Goal: Transaction & Acquisition: Purchase product/service

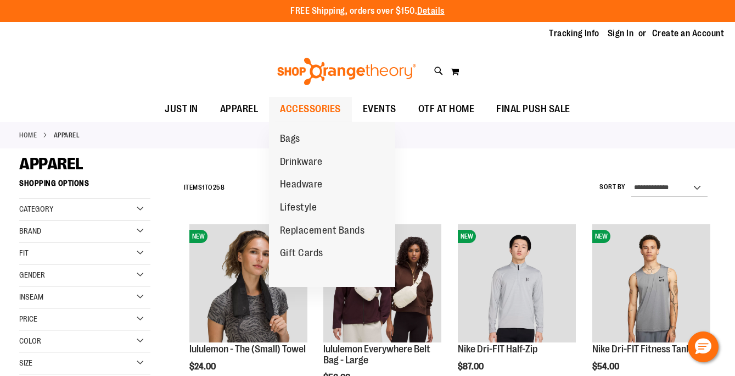
type input "**********"
click at [324, 100] on span "ACCESSORIES" at bounding box center [310, 109] width 61 height 25
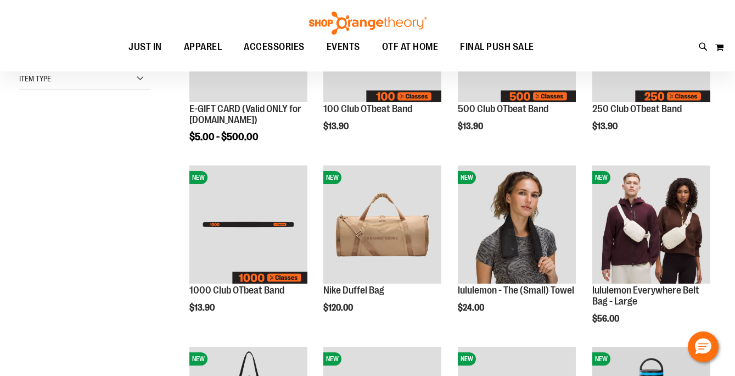
scroll to position [370, 0]
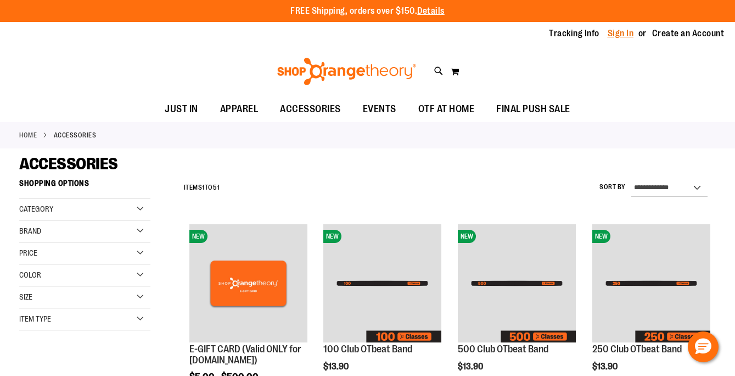
type input "**********"
click at [627, 35] on link "Sign In" at bounding box center [621, 33] width 26 height 12
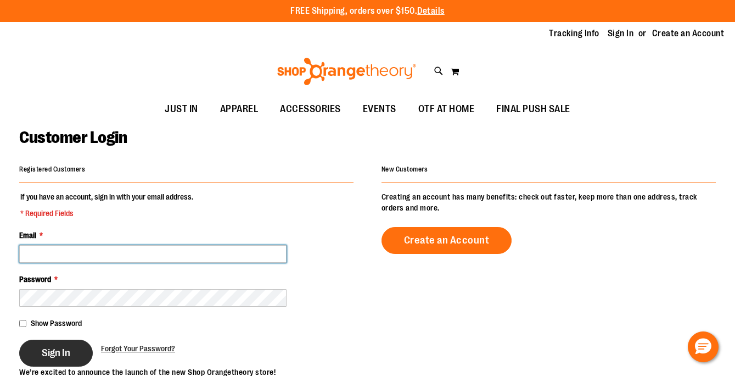
type input "**********"
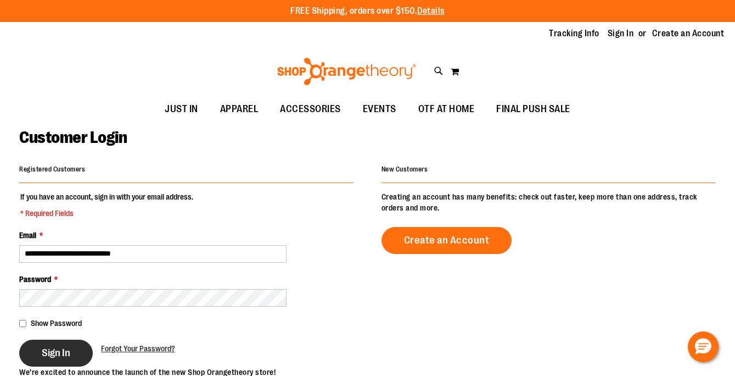
type input "**********"
click at [68, 348] on span "Sign In" at bounding box center [56, 352] width 29 height 12
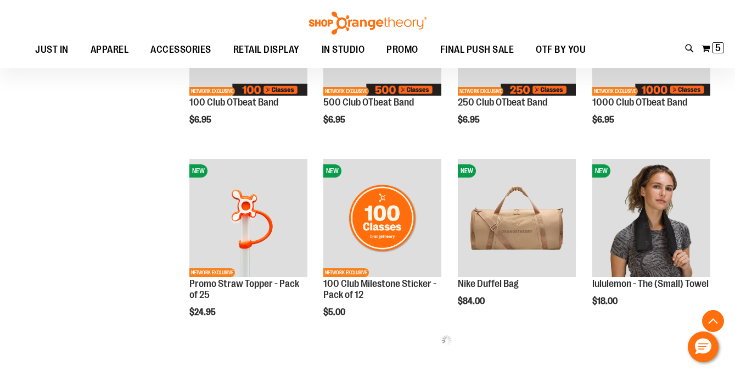
scroll to position [630, 0]
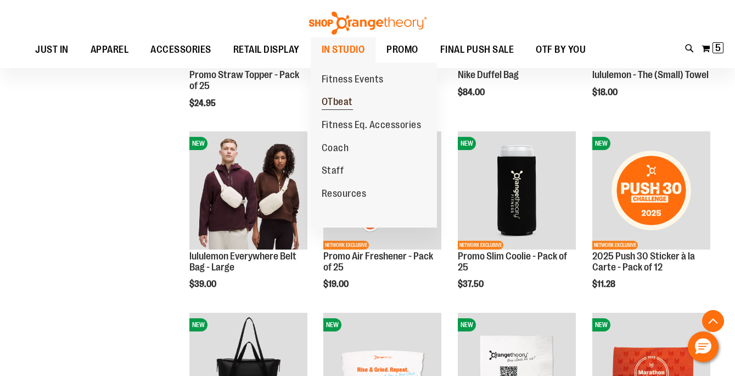
type input "**********"
click at [351, 102] on span "OTbeat" at bounding box center [337, 103] width 31 height 14
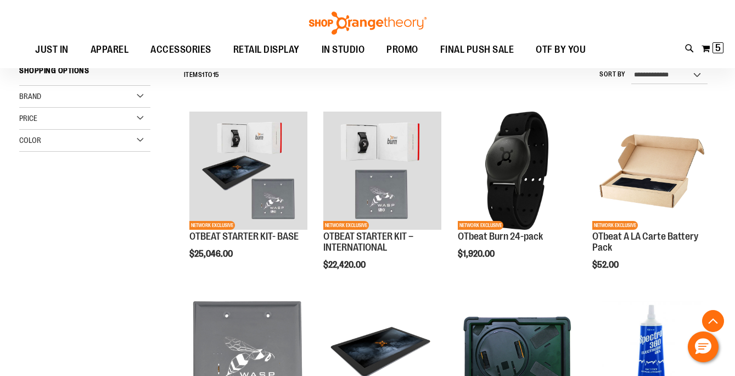
scroll to position [271, 0]
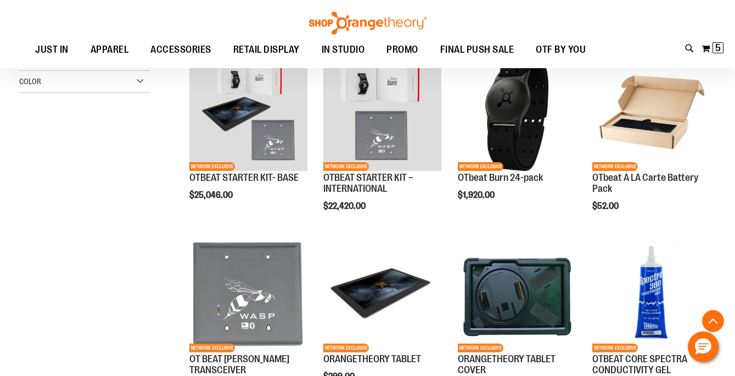
scroll to position [266, 0]
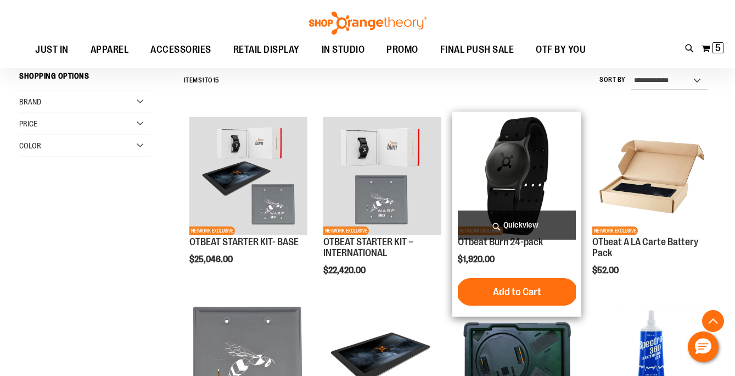
type input "**********"
click at [531, 227] on span "Quickview" at bounding box center [517, 224] width 118 height 29
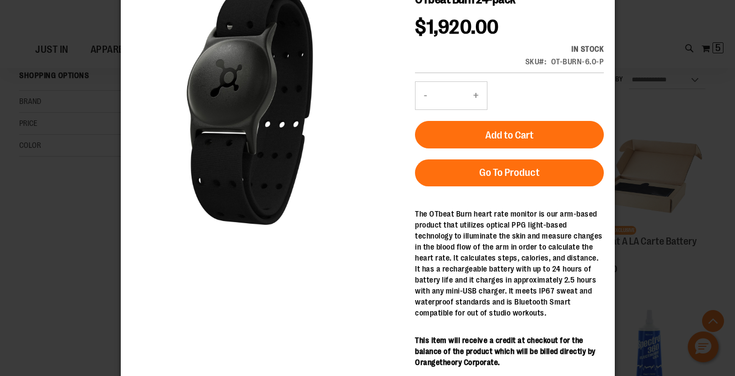
scroll to position [8, 0]
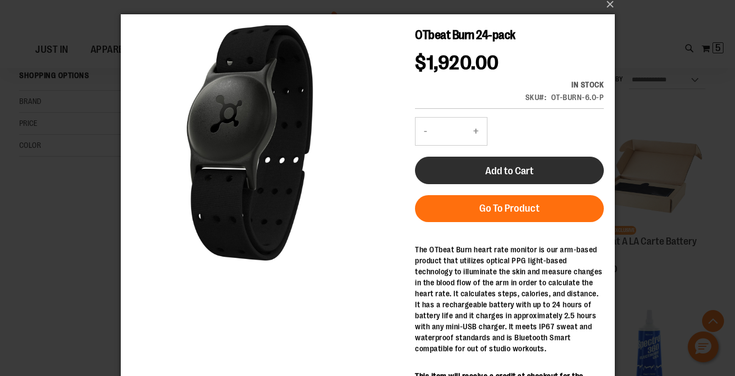
click at [535, 162] on button "Add to Cart" at bounding box center [509, 169] width 189 height 27
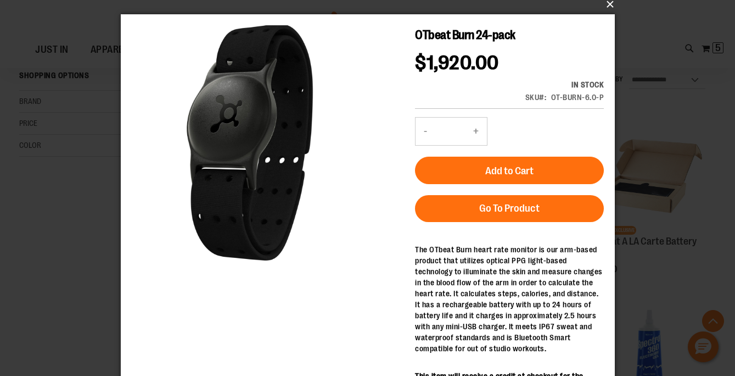
click at [609, 8] on button "×" at bounding box center [371, 4] width 494 height 24
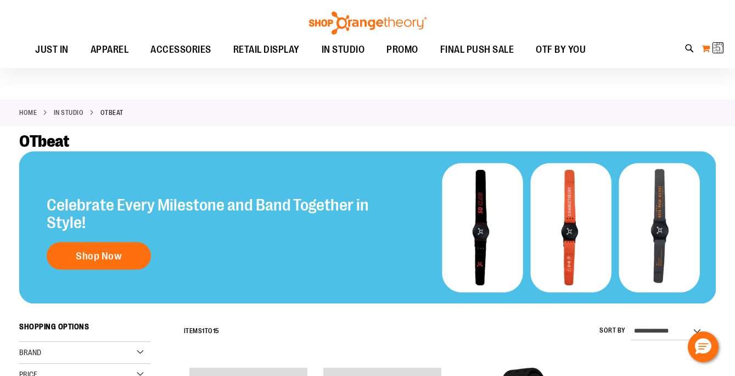
scroll to position [0, 0]
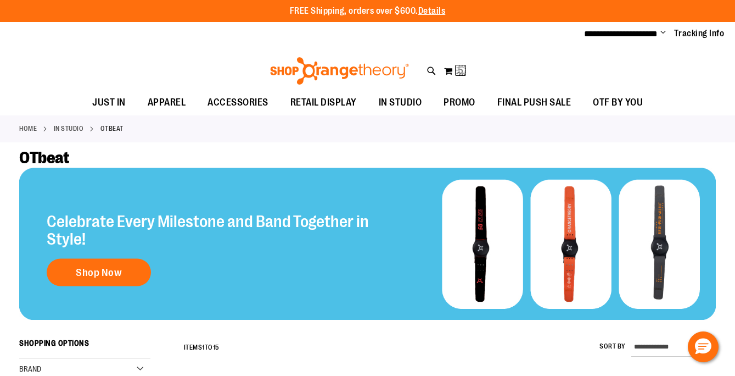
click at [716, 47] on div "Toggle Nav Search Popular Suggestions Advanced Search" at bounding box center [367, 68] width 735 height 44
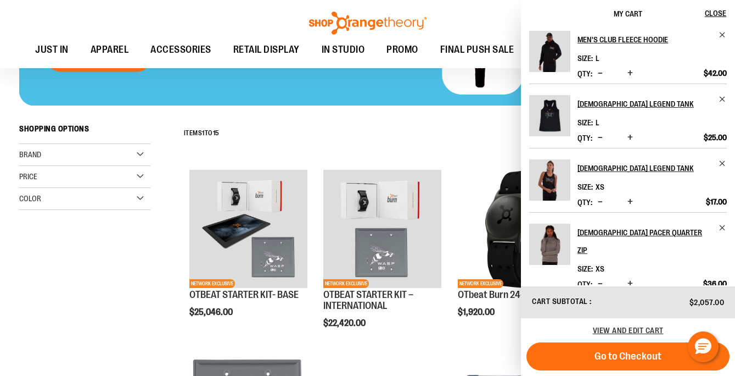
scroll to position [220, 0]
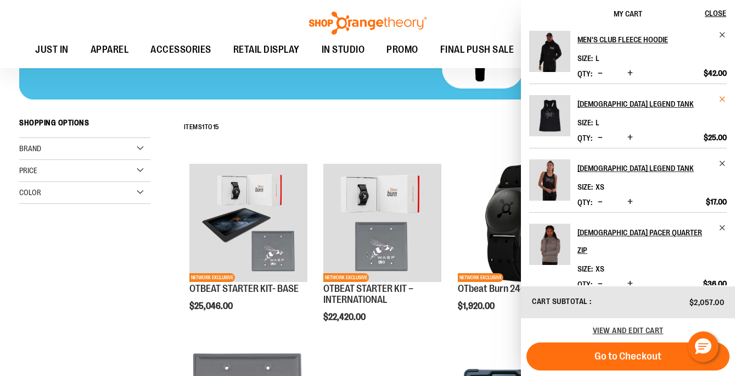
click at [719, 102] on span "Remove item" at bounding box center [723, 99] width 8 height 8
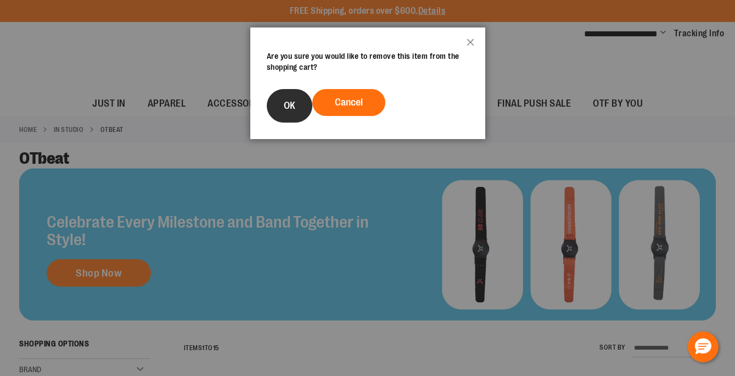
click at [287, 97] on button "OK" at bounding box center [290, 105] width 46 height 33
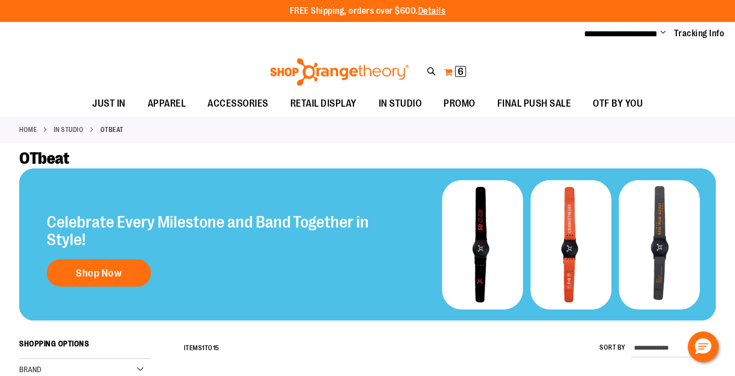
click at [452, 74] on button "My Cart 6 6 items" at bounding box center [455, 72] width 23 height 18
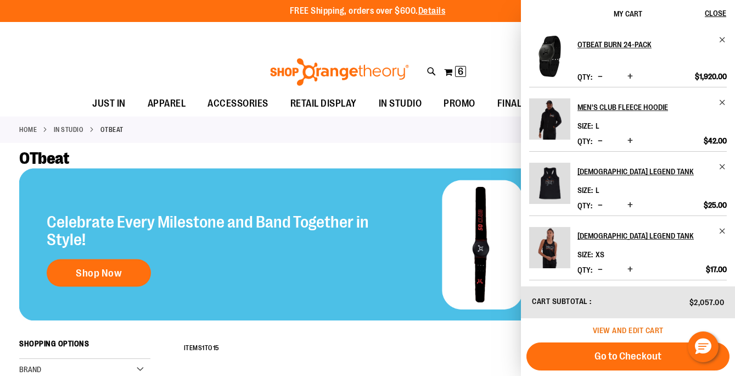
click at [645, 330] on span "View and edit cart" at bounding box center [628, 330] width 71 height 9
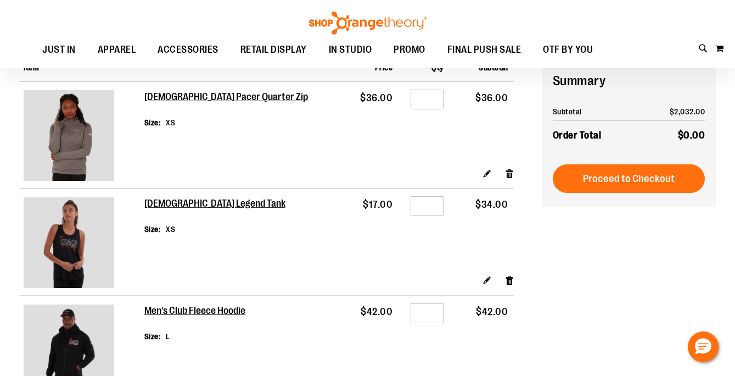
scroll to position [108, 0]
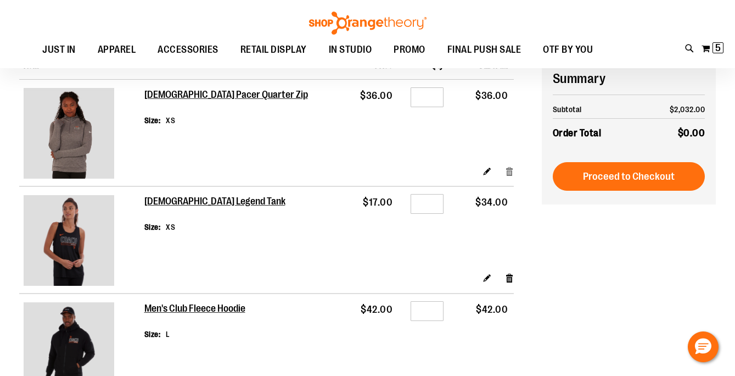
type input "**********"
click at [507, 167] on link "Remove item" at bounding box center [509, 171] width 9 height 12
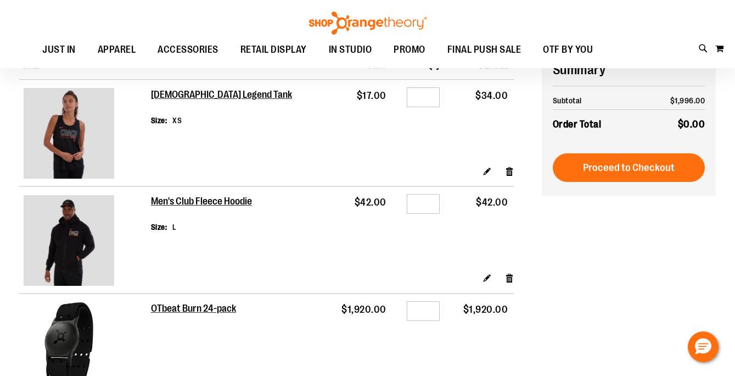
scroll to position [109, 0]
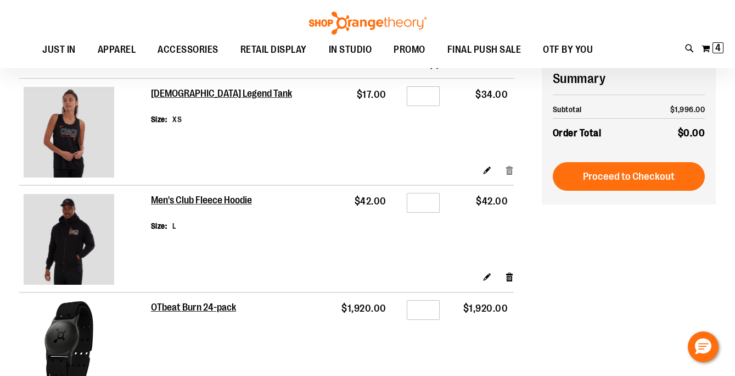
type input "**********"
click at [508, 172] on link "Remove item" at bounding box center [509, 170] width 9 height 12
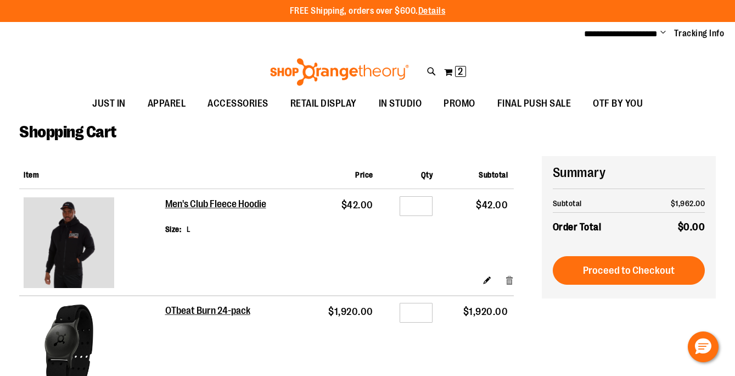
type input "**********"
click at [511, 276] on link "Remove item" at bounding box center [509, 280] width 9 height 12
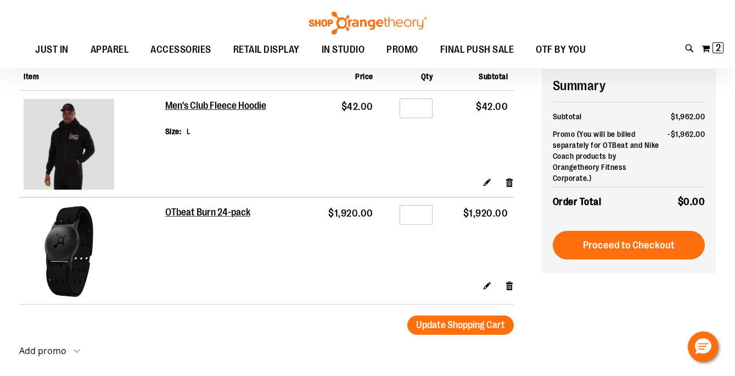
scroll to position [99, 0]
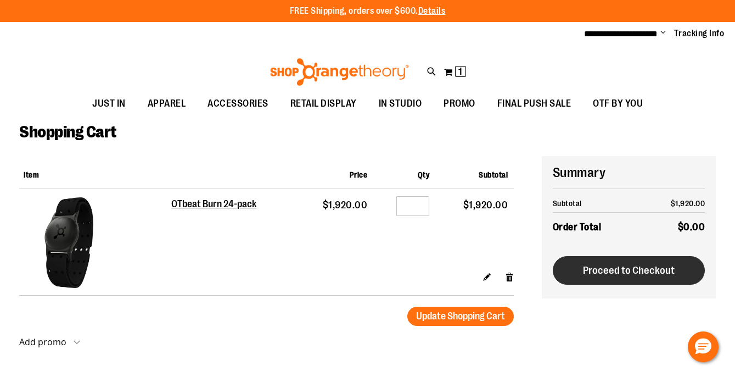
type input "**********"
click at [656, 272] on span "Proceed to Checkout" at bounding box center [629, 270] width 92 height 12
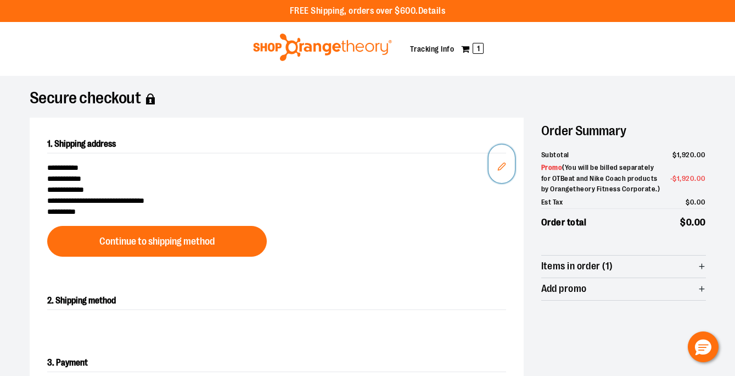
click at [507, 169] on button "Edit" at bounding box center [502, 163] width 26 height 38
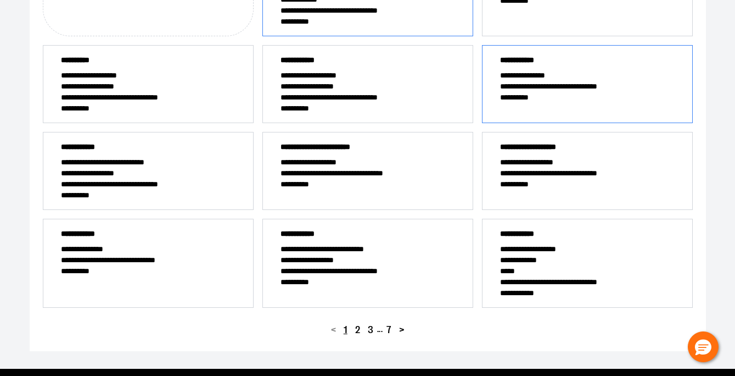
scroll to position [288, 0]
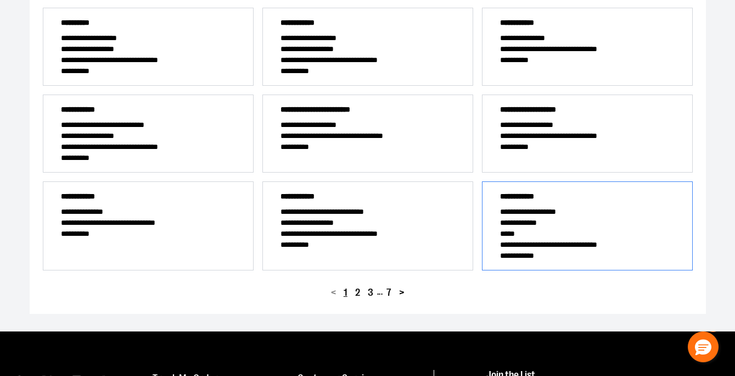
click at [565, 222] on span "**********" at bounding box center [587, 222] width 175 height 11
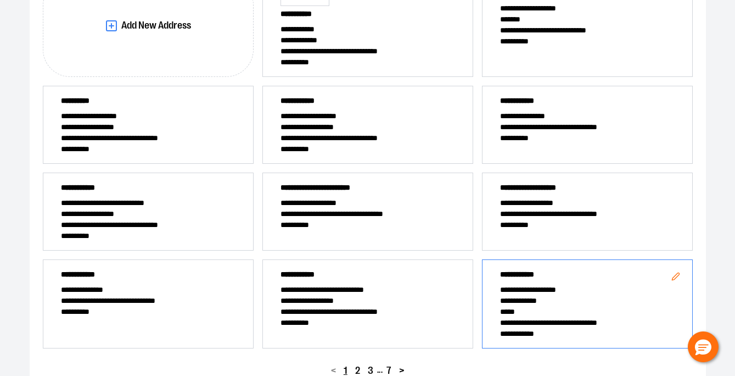
scroll to position [0, 0]
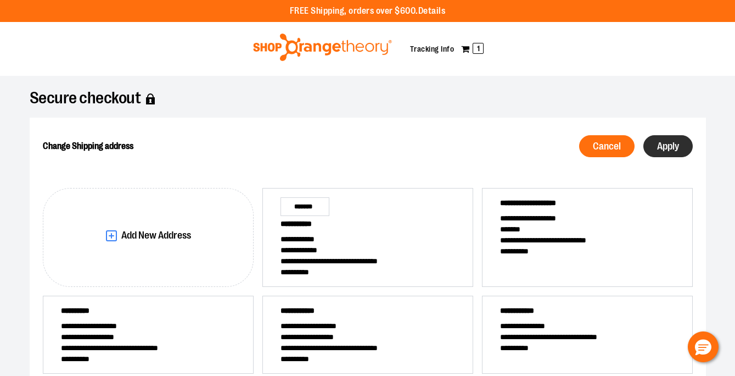
click at [665, 138] on button "Apply" at bounding box center [667, 146] width 49 height 22
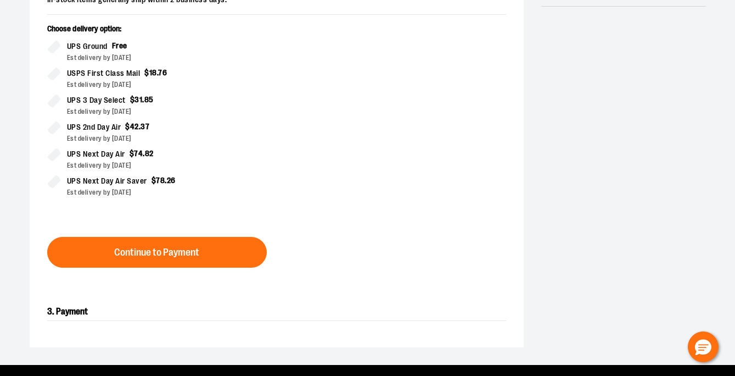
scroll to position [323, 0]
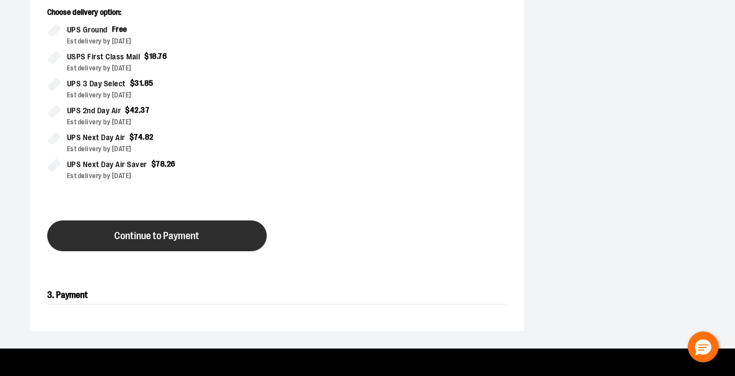
click at [227, 244] on button "Continue to Payment" at bounding box center [157, 235] width 220 height 31
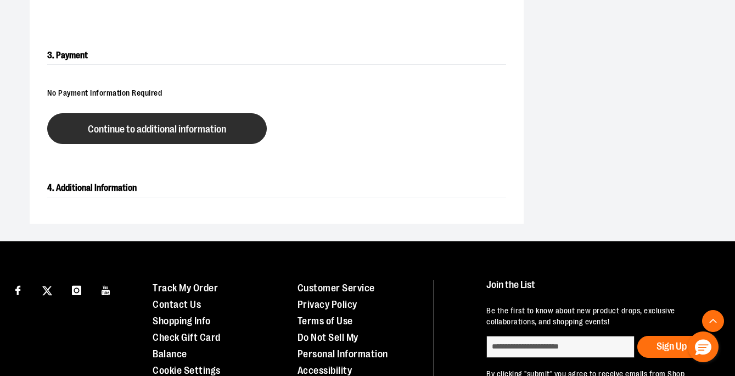
click at [224, 130] on span "Continue to additional information" at bounding box center [157, 129] width 138 height 10
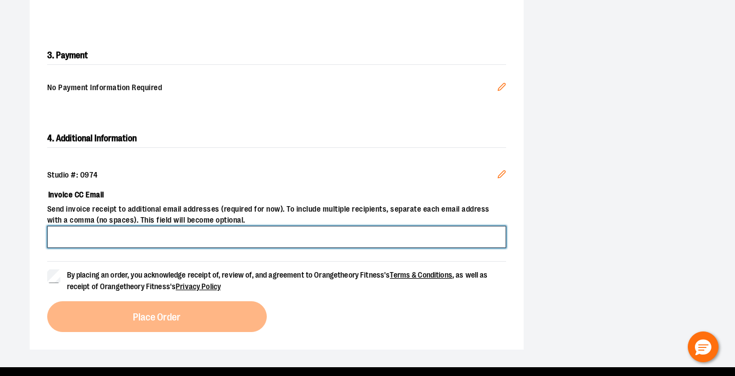
click at [198, 234] on input "Invoice CC Email" at bounding box center [276, 237] width 459 height 22
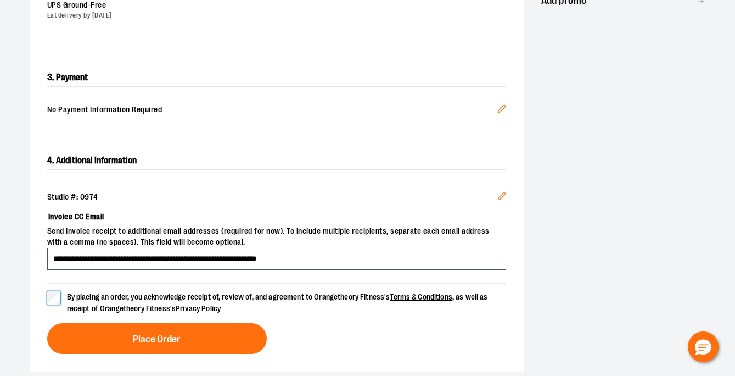
scroll to position [369, 0]
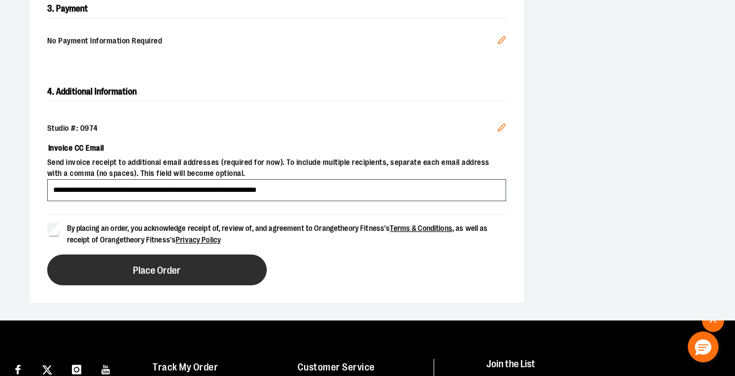
click at [182, 276] on button "Place Order" at bounding box center [157, 269] width 220 height 31
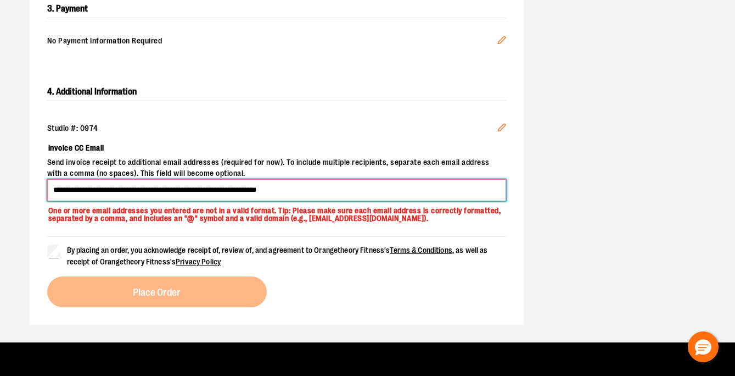
click at [212, 189] on input "**********" at bounding box center [276, 190] width 459 height 22
type input "**********"
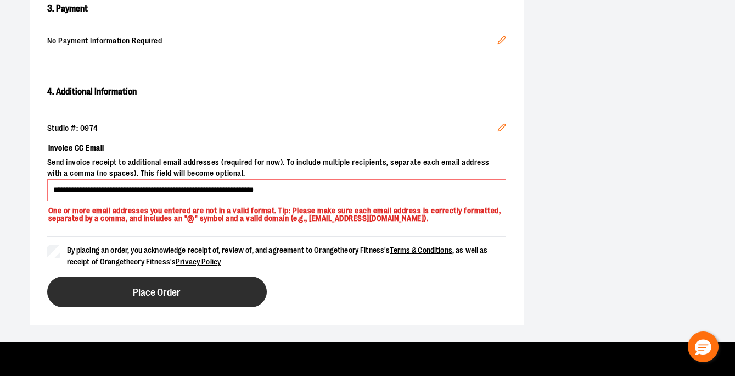
click at [151, 292] on span "Place Order" at bounding box center [157, 292] width 48 height 10
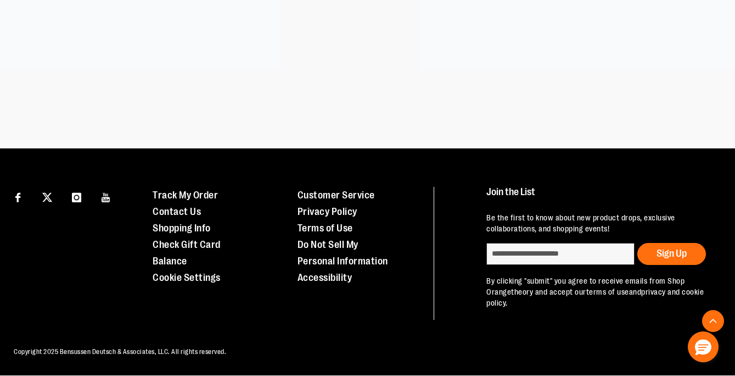
scroll to position [349, 0]
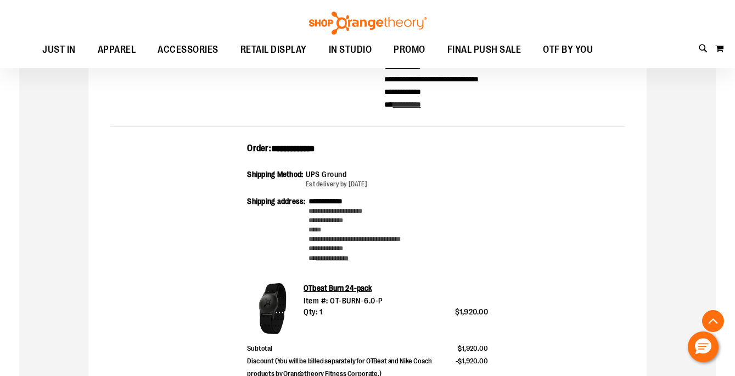
scroll to position [357, 0]
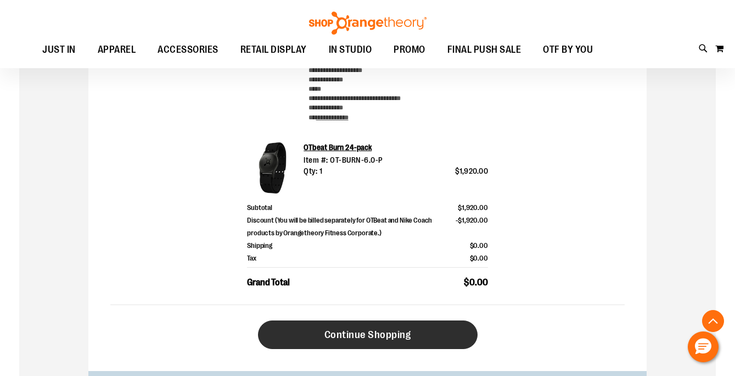
type input "**********"
click at [321, 331] on link "Continue Shopping" at bounding box center [368, 334] width 220 height 29
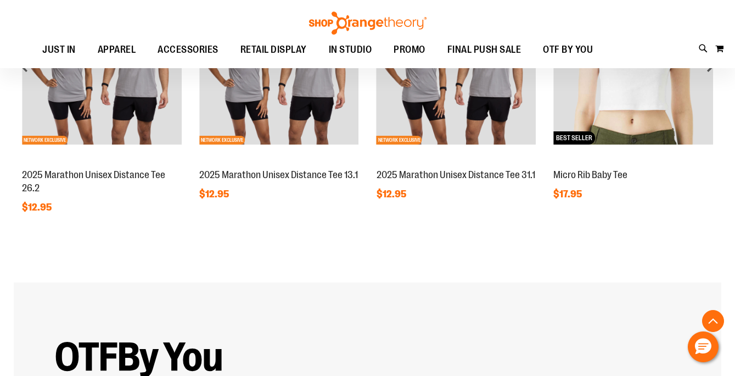
scroll to position [977, 0]
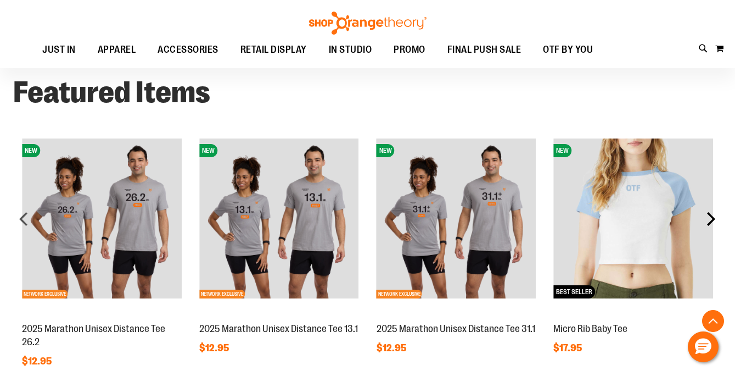
type input "**********"
click at [711, 217] on div "next" at bounding box center [711, 219] width 22 height 22
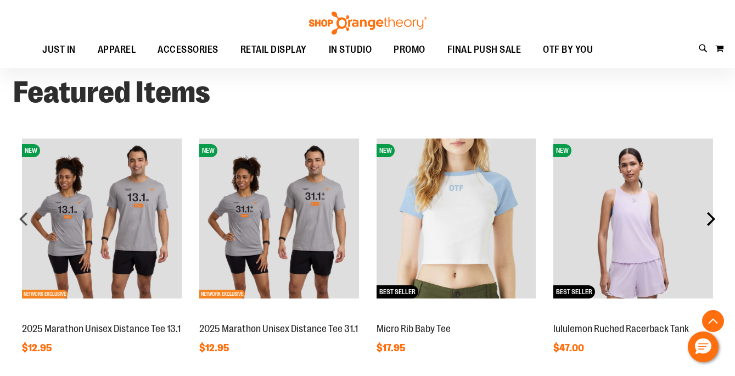
click at [711, 217] on div "next" at bounding box center [711, 219] width 22 height 22
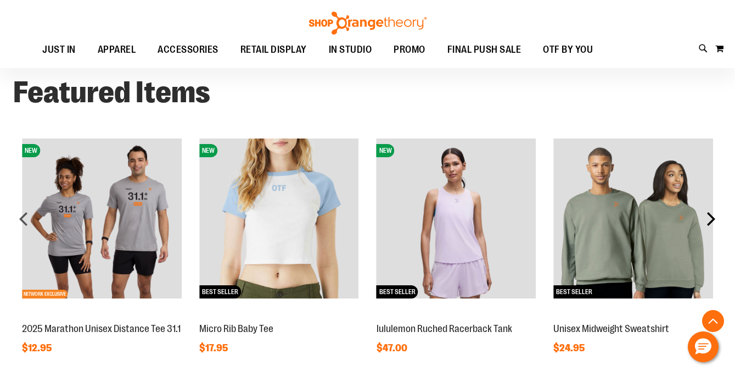
click at [711, 217] on div "next" at bounding box center [711, 219] width 22 height 22
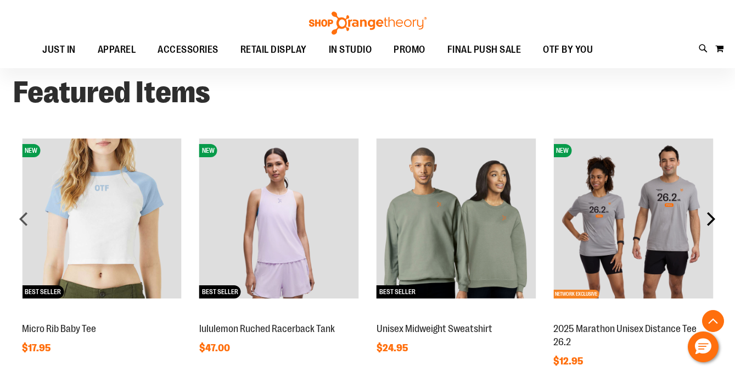
click at [711, 217] on div "next" at bounding box center [711, 219] width 22 height 22
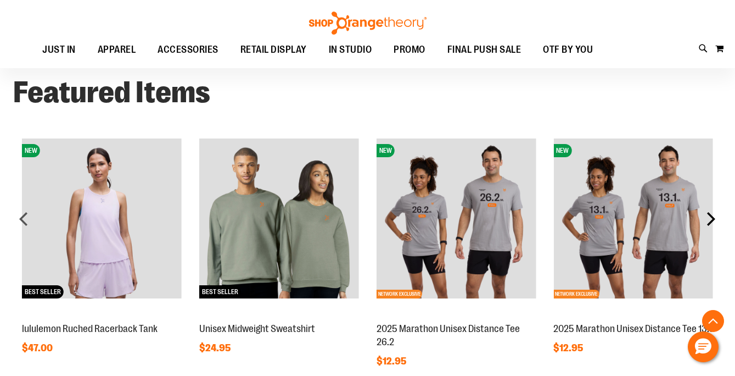
click at [711, 217] on div "next" at bounding box center [711, 219] width 22 height 22
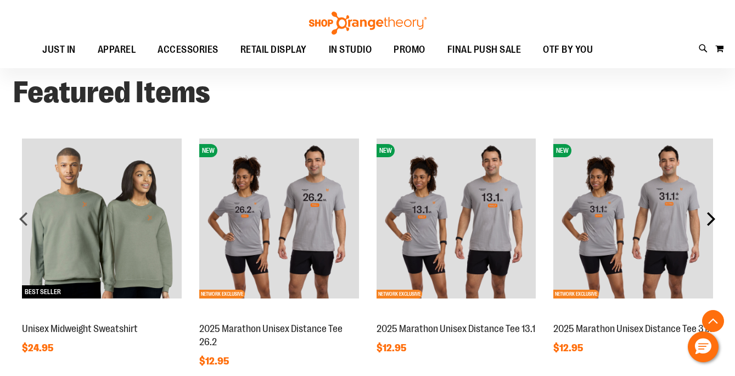
click at [711, 217] on div "next" at bounding box center [711, 219] width 22 height 22
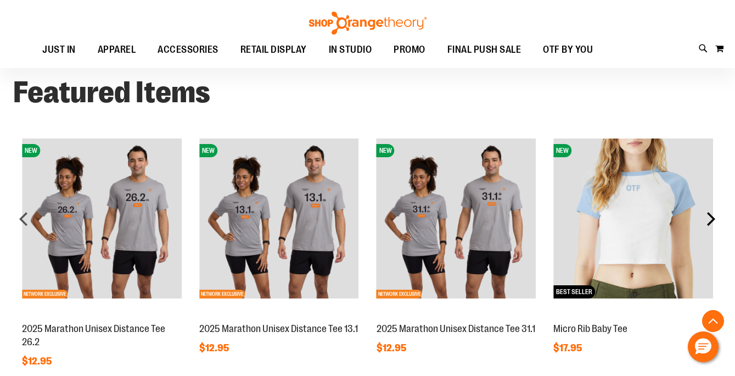
click at [711, 217] on div "next" at bounding box center [711, 219] width 22 height 22
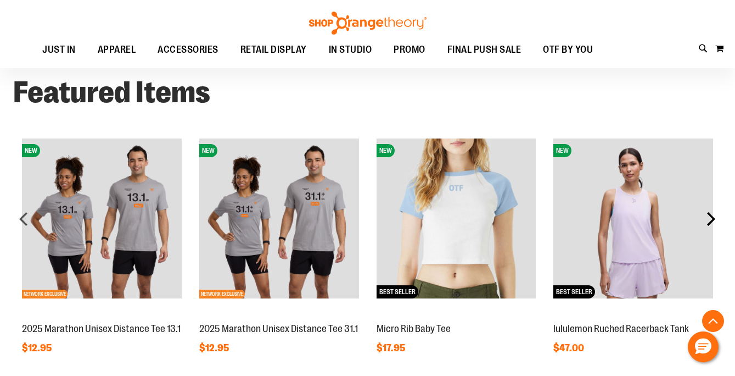
click at [711, 217] on div "next" at bounding box center [711, 219] width 22 height 22
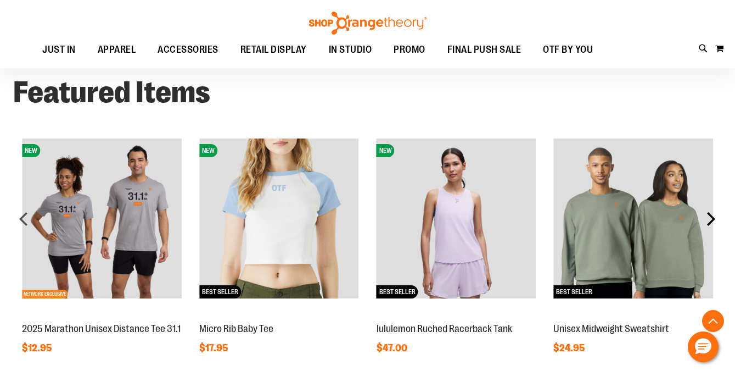
click at [711, 217] on div "next" at bounding box center [711, 219] width 22 height 22
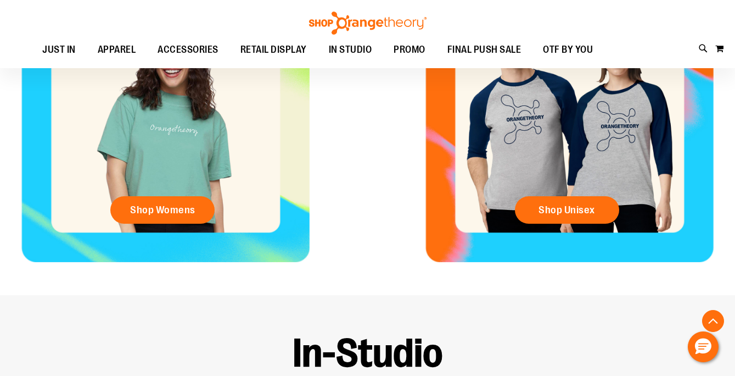
scroll to position [106, 0]
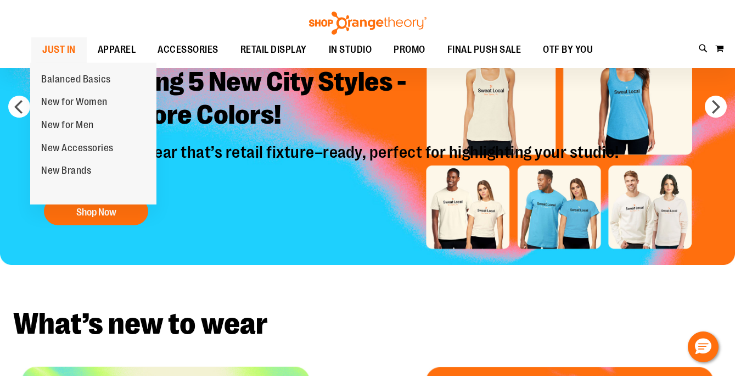
click at [53, 44] on span "JUST IN" at bounding box center [58, 49] width 33 height 25
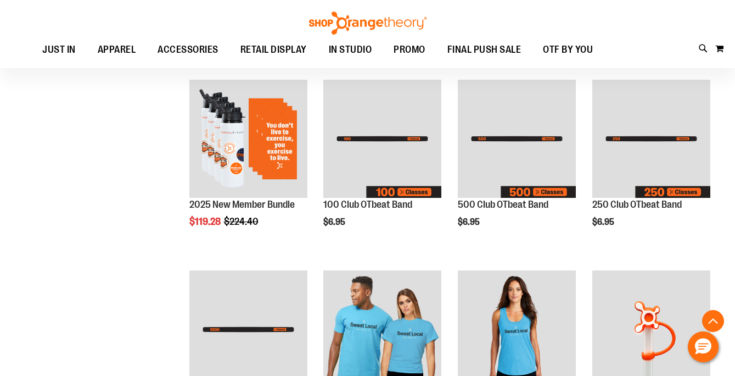
scroll to position [607, 0]
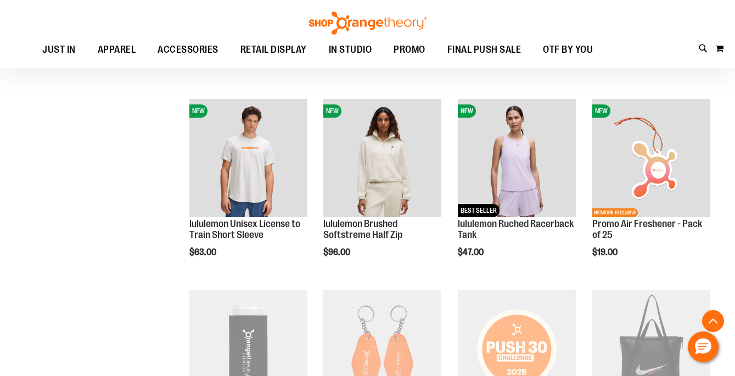
scroll to position [1083, 0]
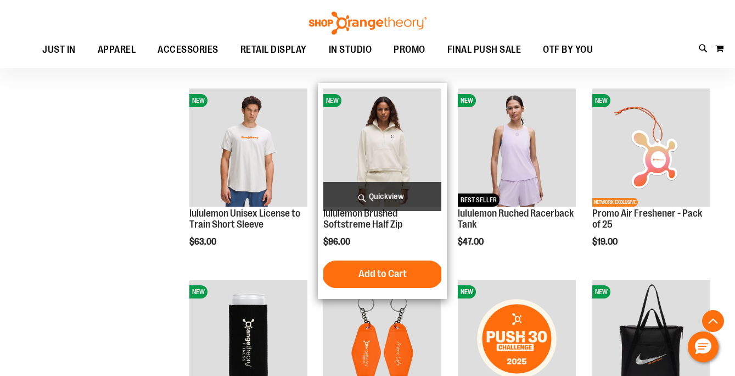
type input "**********"
click at [365, 194] on span "Quickview" at bounding box center [382, 196] width 118 height 29
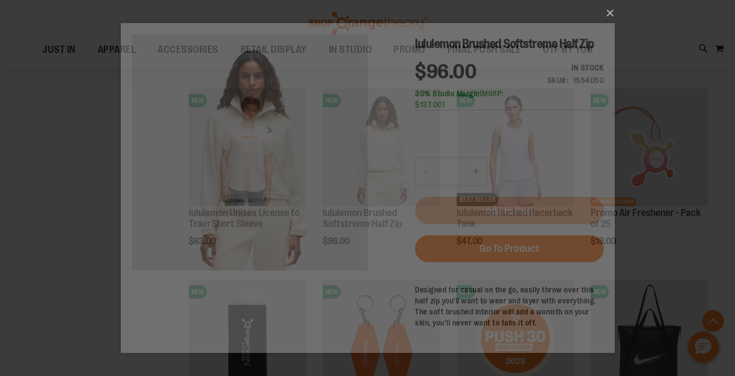
scroll to position [0, 0]
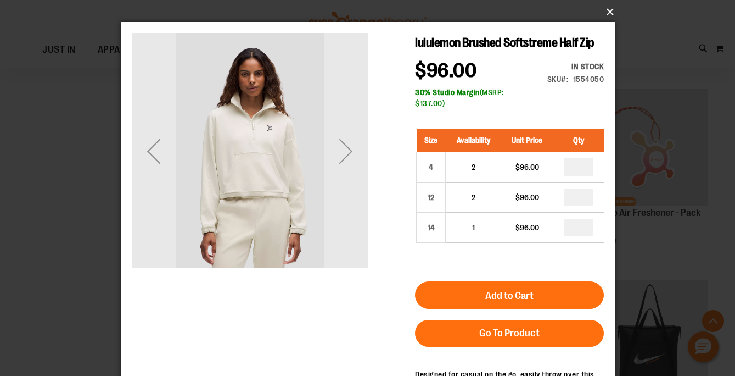
click at [608, 15] on button "×" at bounding box center [371, 12] width 494 height 24
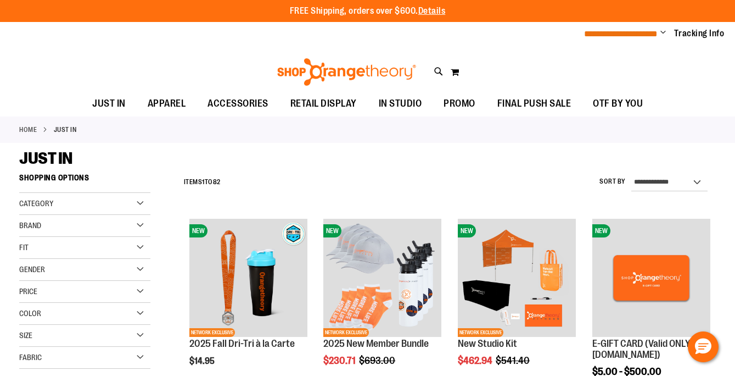
click at [619, 35] on span "**********" at bounding box center [621, 34] width 74 height 8
click at [664, 30] on span "Change" at bounding box center [662, 33] width 5 height 10
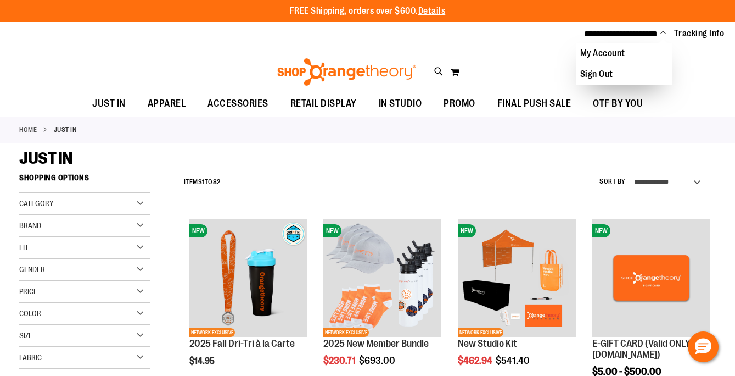
click at [664, 29] on span "Change" at bounding box center [662, 33] width 5 height 10
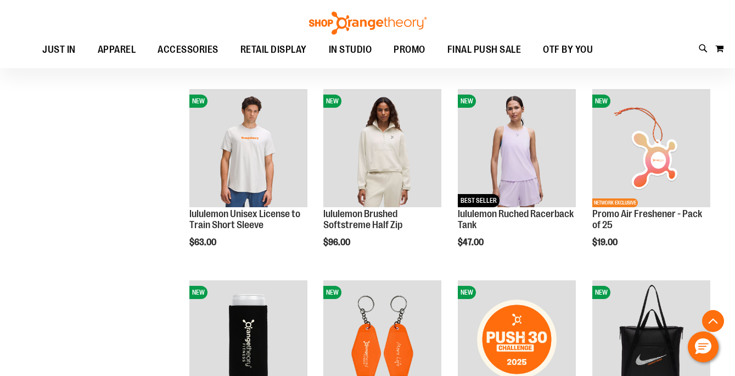
scroll to position [1082, 0]
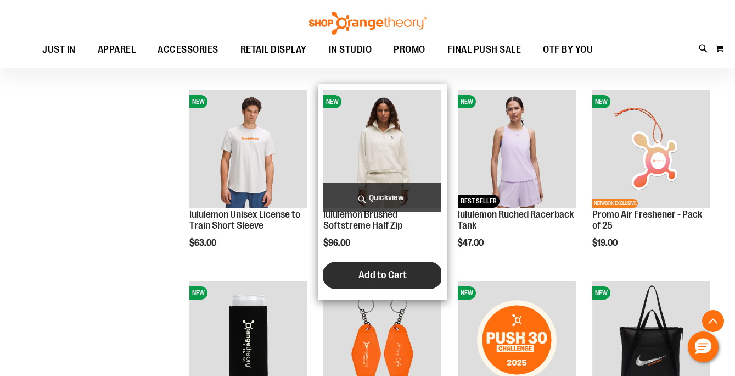
click at [391, 272] on span "Add to Cart" at bounding box center [383, 274] width 48 height 12
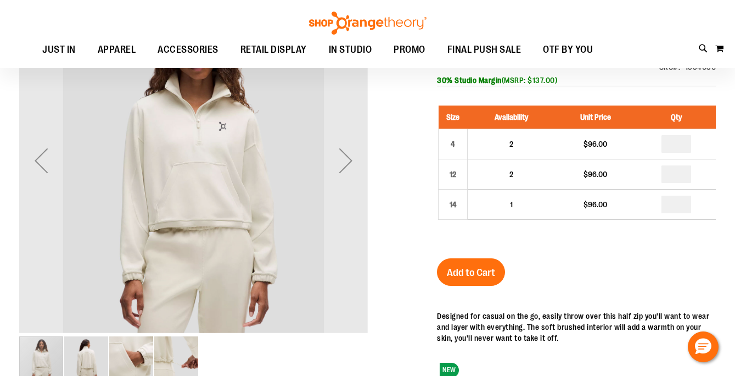
scroll to position [216, 0]
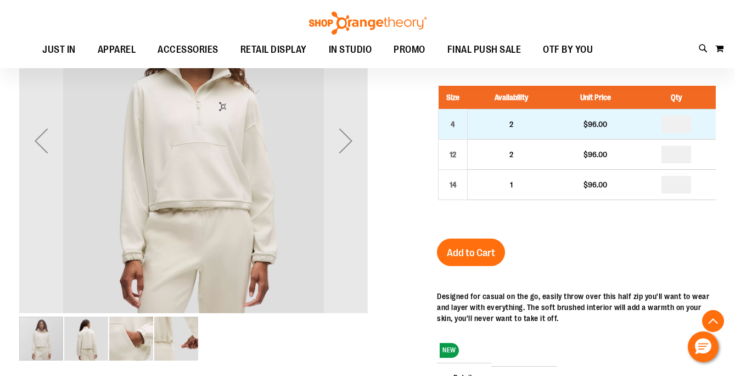
type input "**********"
click at [685, 126] on input "number" at bounding box center [677, 124] width 30 height 18
type input "*"
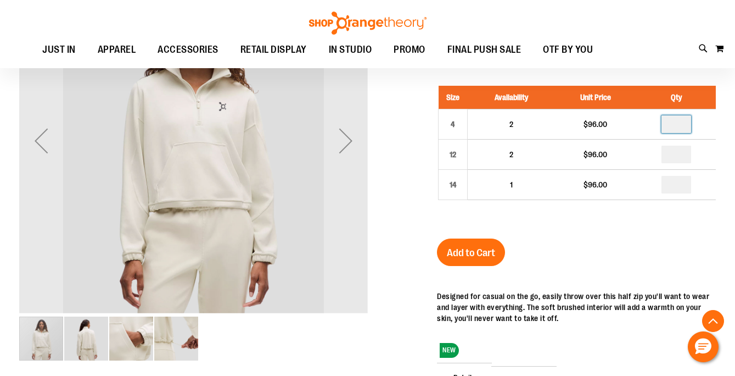
click at [676, 242] on div "lululemon Brushed Softstreme Half Zip $96.00 In stock Only %1 left SKU 1554050 …" at bounding box center [576, 258] width 279 height 514
click at [445, 260] on button "Add to Cart" at bounding box center [471, 251] width 68 height 27
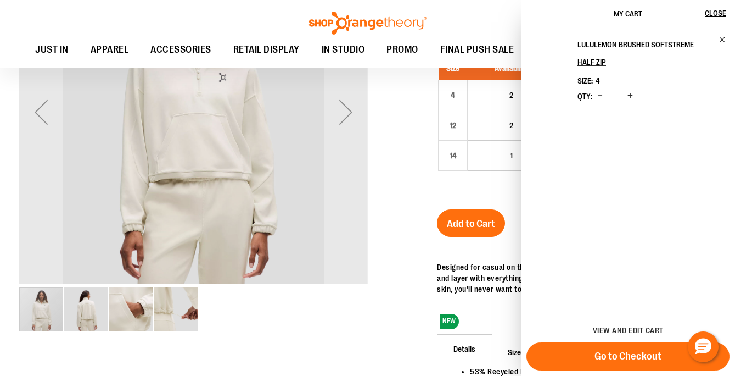
scroll to position [0, 0]
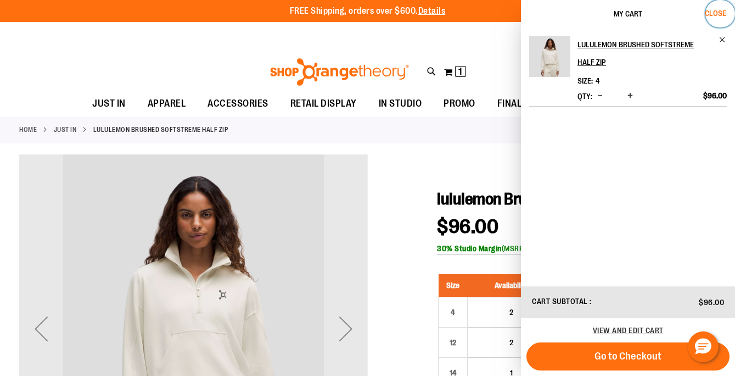
click at [719, 14] on span "Close" at bounding box center [715, 13] width 21 height 9
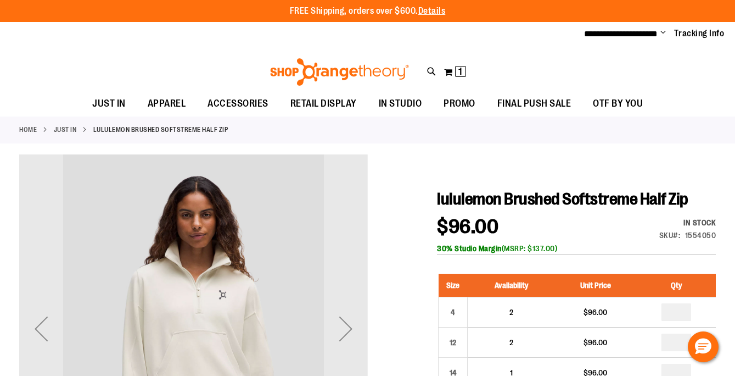
click at [664, 27] on div "**********" at bounding box center [367, 34] width 735 height 24
click at [657, 33] on span "**********" at bounding box center [621, 34] width 74 height 8
click at [633, 33] on span "**********" at bounding box center [621, 34] width 74 height 8
click at [667, 35] on ul "**********" at bounding box center [650, 33] width 149 height 13
click at [663, 31] on span "Change" at bounding box center [662, 33] width 5 height 10
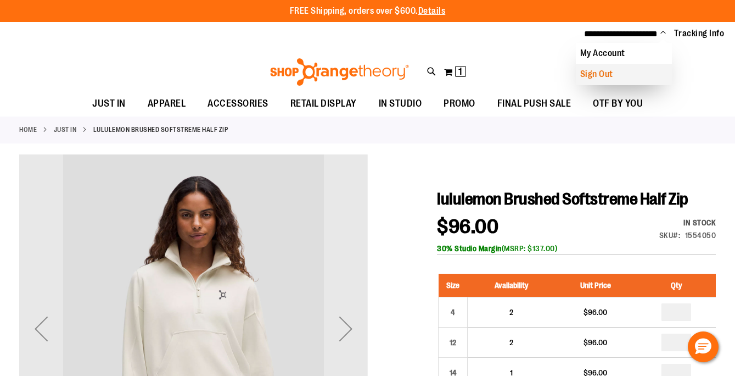
click at [631, 74] on link "Sign Out" at bounding box center [624, 74] width 96 height 21
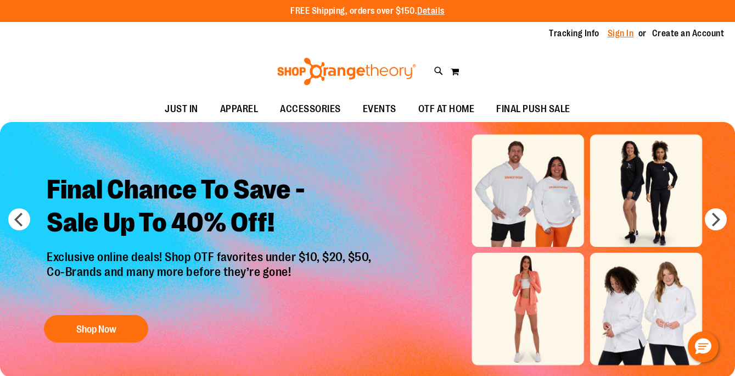
type input "**********"
click at [619, 37] on link "Sign In" at bounding box center [621, 33] width 26 height 12
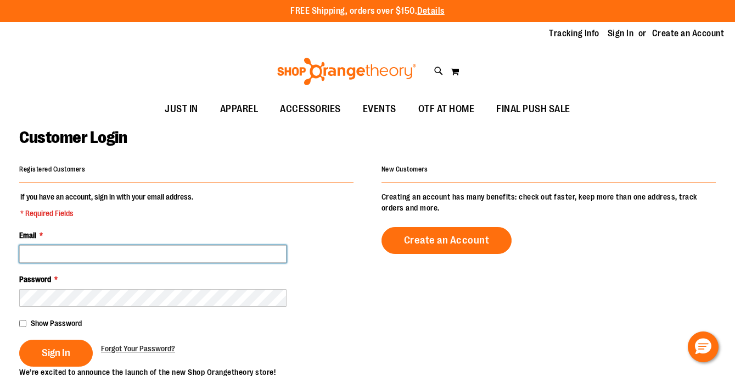
type input "**********"
click at [153, 249] on input "**********" at bounding box center [152, 254] width 267 height 18
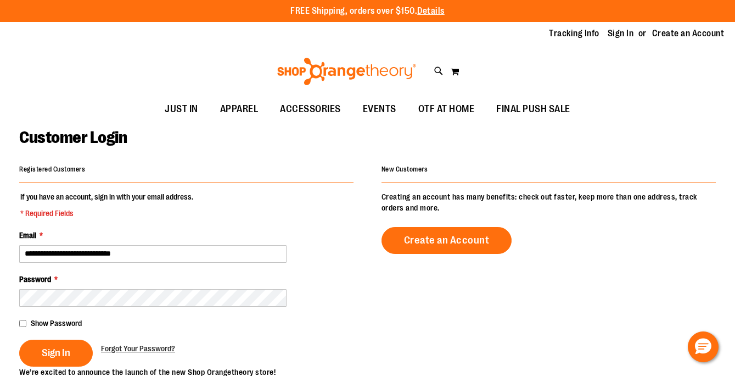
type input "**********"
click at [153, 249] on input "**********" at bounding box center [152, 254] width 267 height 18
type input "**********"
click at [38, 345] on button "Sign In" at bounding box center [56, 352] width 74 height 27
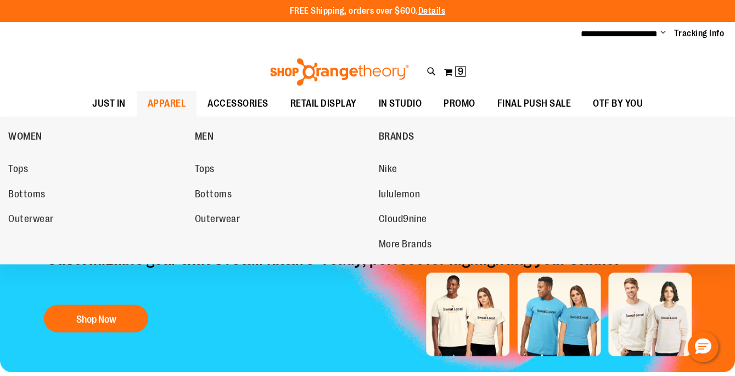
type input "**********"
click at [161, 100] on span "APPAREL" at bounding box center [167, 103] width 38 height 25
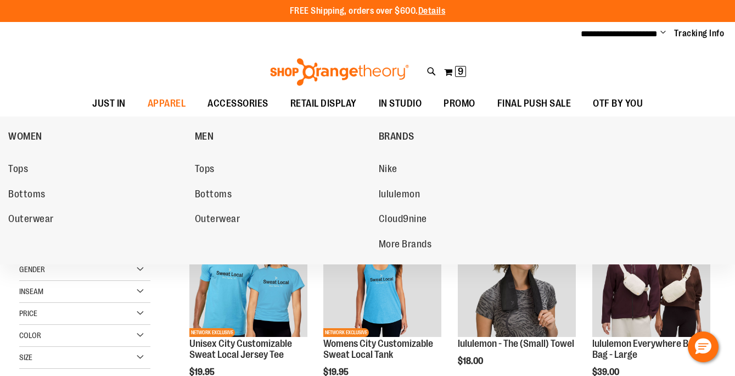
scroll to position [384, 0]
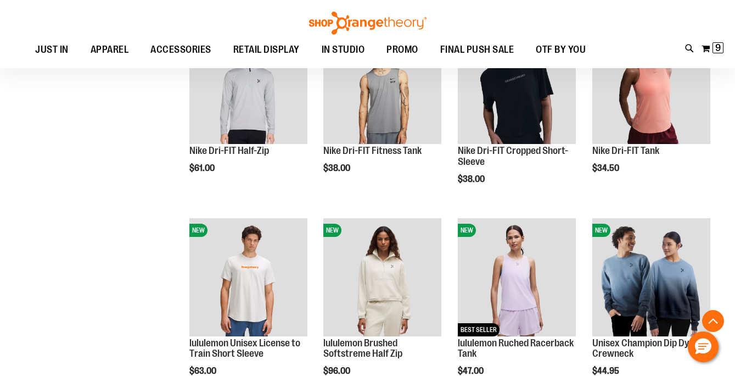
type input "**********"
click at [336, 248] on img "product" at bounding box center [382, 277] width 118 height 118
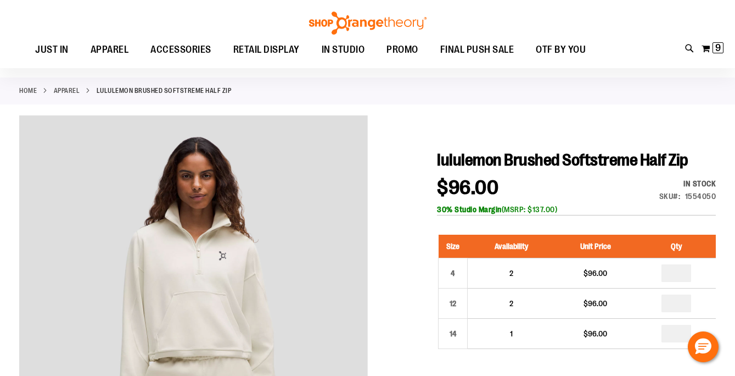
scroll to position [37, 0]
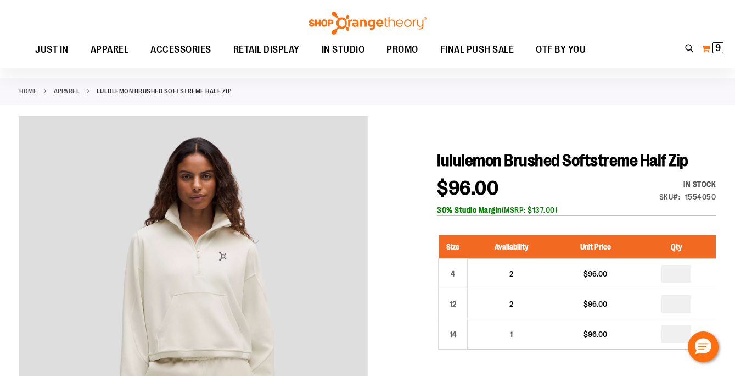
type input "**********"
click at [711, 49] on button "My Cart 9 9 items" at bounding box center [712, 49] width 23 height 18
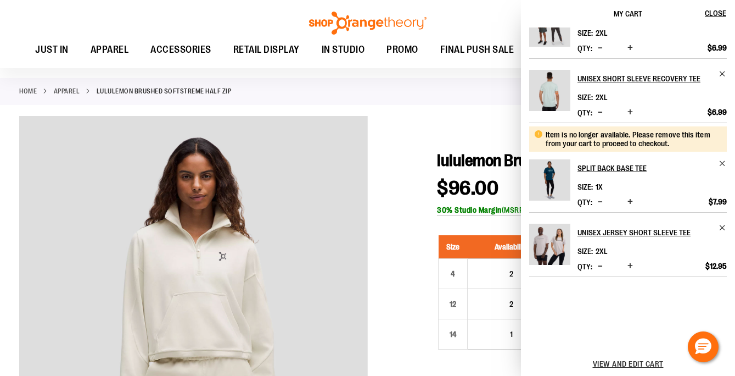
scroll to position [0, 0]
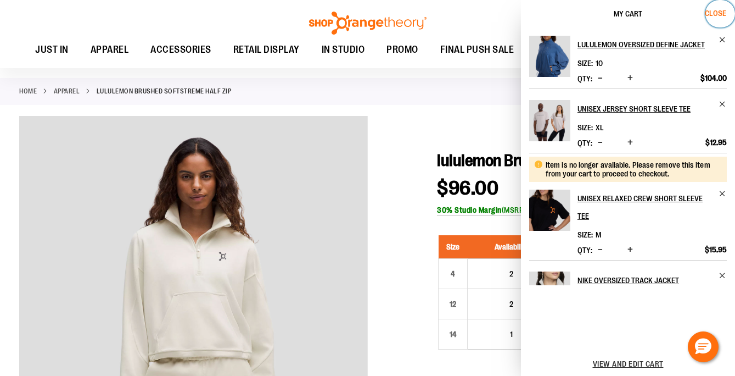
click at [721, 9] on span "Close" at bounding box center [715, 13] width 21 height 9
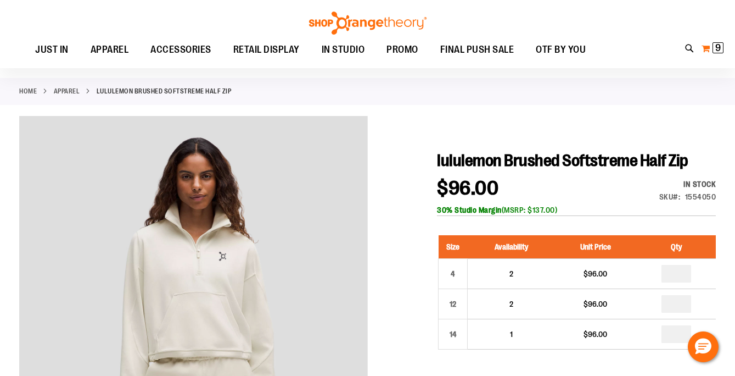
click at [708, 47] on button "My Cart 9 9 items" at bounding box center [712, 49] width 23 height 18
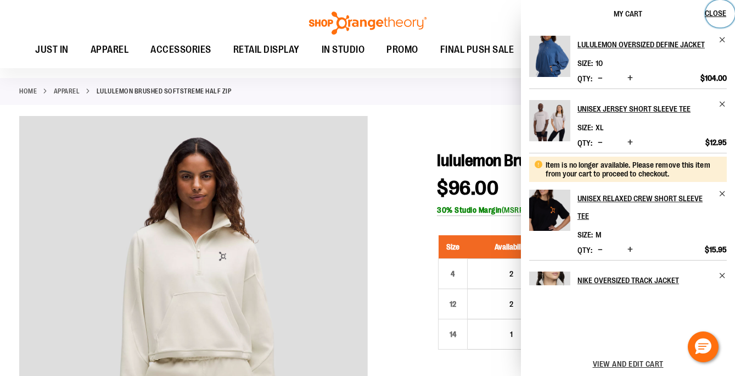
click at [710, 15] on span "Close" at bounding box center [715, 13] width 21 height 9
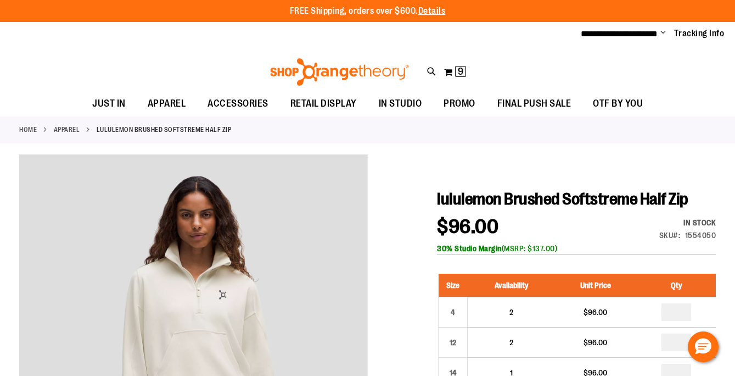
click at [664, 30] on span "Change" at bounding box center [662, 33] width 5 height 10
click at [625, 53] on link "My Account" at bounding box center [624, 53] width 96 height 21
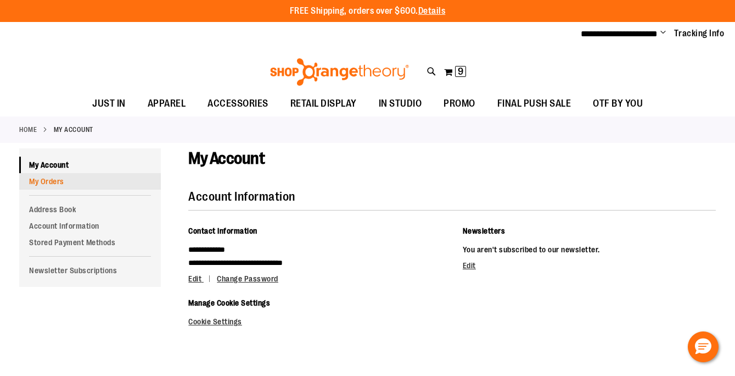
type input "**********"
click at [46, 184] on link "My Orders" at bounding box center [90, 181] width 142 height 16
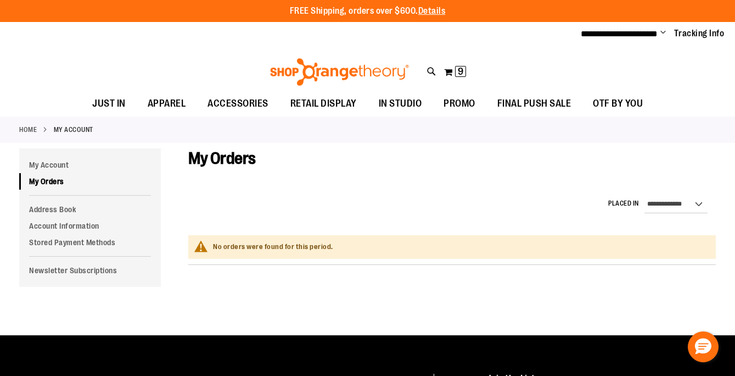
type input "**********"
click at [663, 33] on span "Change" at bounding box center [662, 33] width 5 height 10
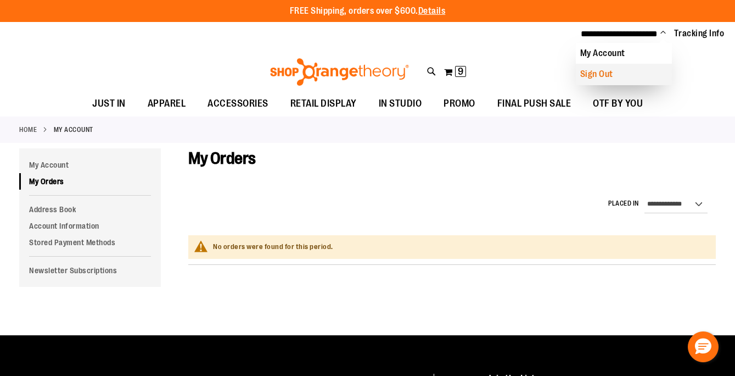
click at [634, 72] on link "Sign Out" at bounding box center [624, 74] width 96 height 21
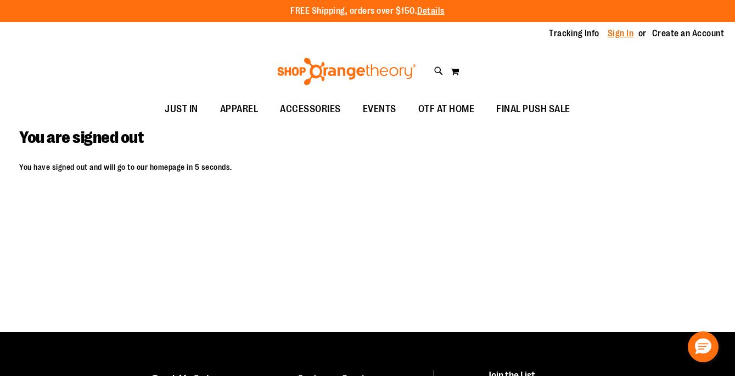
type input "**********"
click at [618, 33] on link "Sign In" at bounding box center [621, 33] width 26 height 12
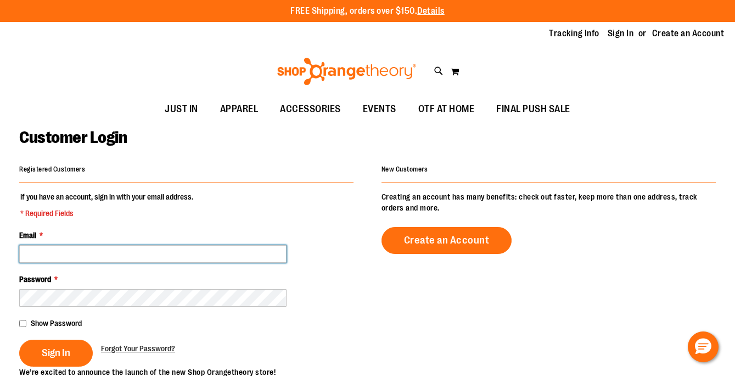
type input "**********"
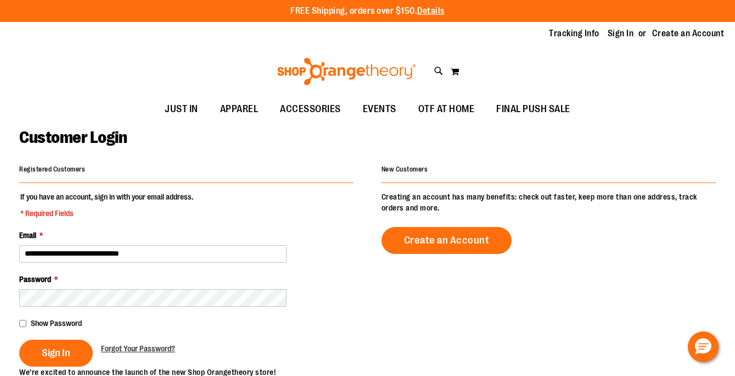
type input "**********"
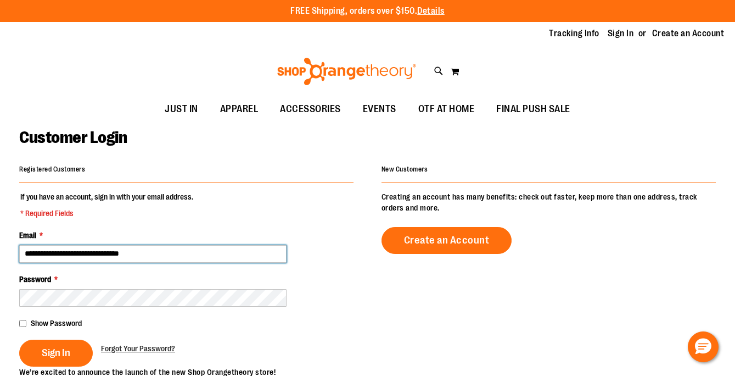
click at [152, 255] on input "**********" at bounding box center [152, 254] width 267 height 18
type input "**********"
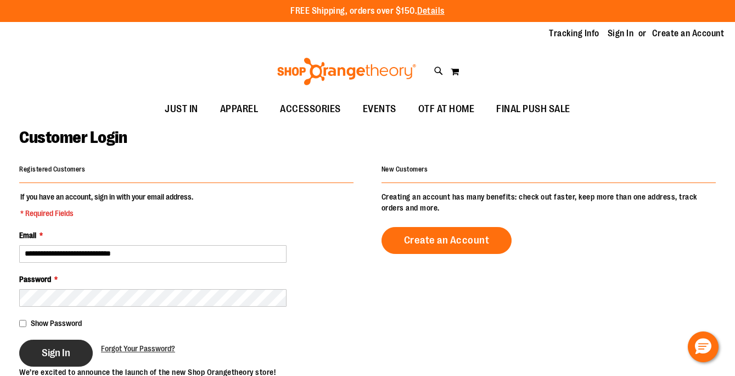
click at [69, 340] on button "Sign In" at bounding box center [56, 352] width 74 height 27
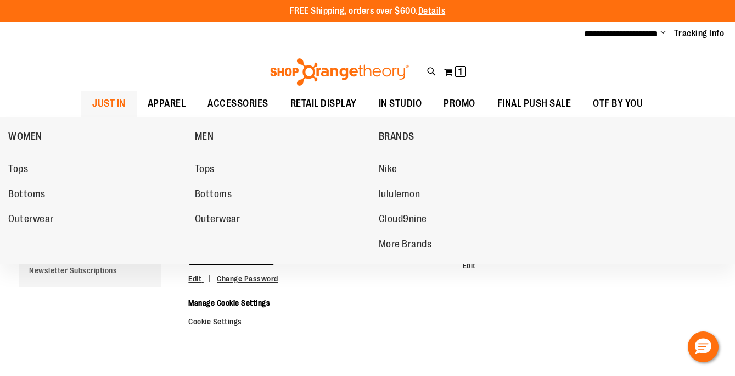
type input "**********"
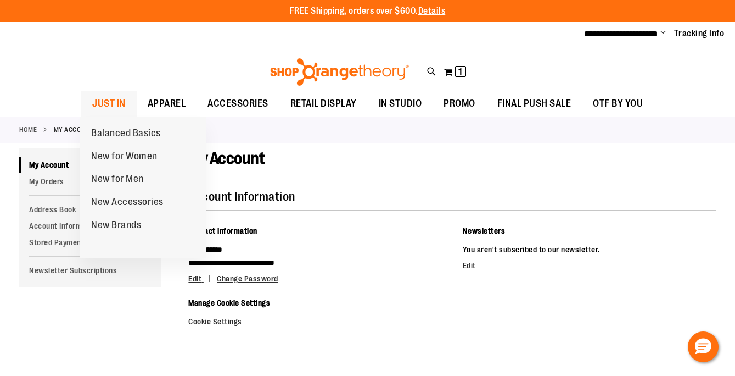
click at [108, 97] on span "JUST IN" at bounding box center [108, 103] width 33 height 25
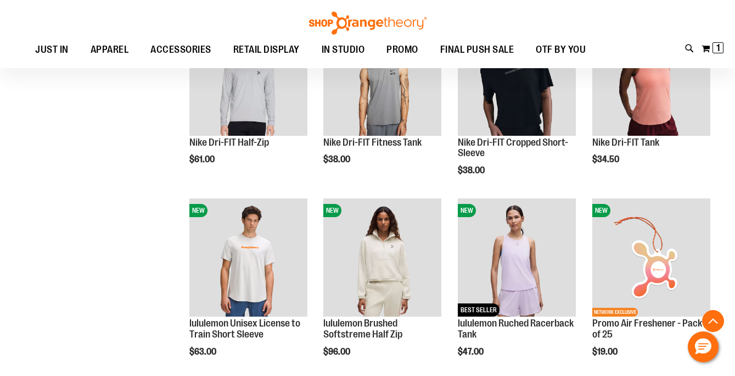
scroll to position [944, 0]
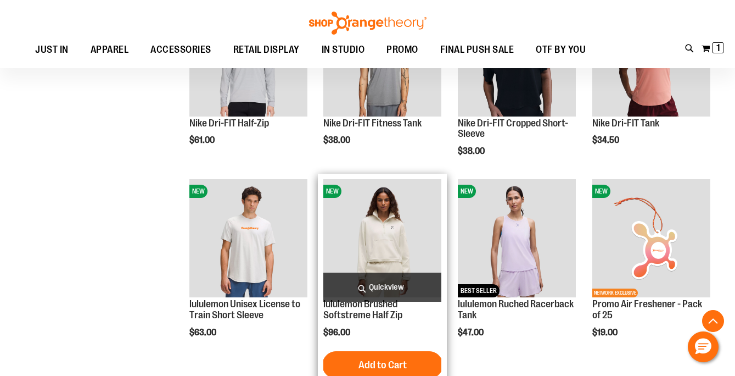
type input "**********"
click at [388, 284] on span "Quickview" at bounding box center [382, 286] width 118 height 29
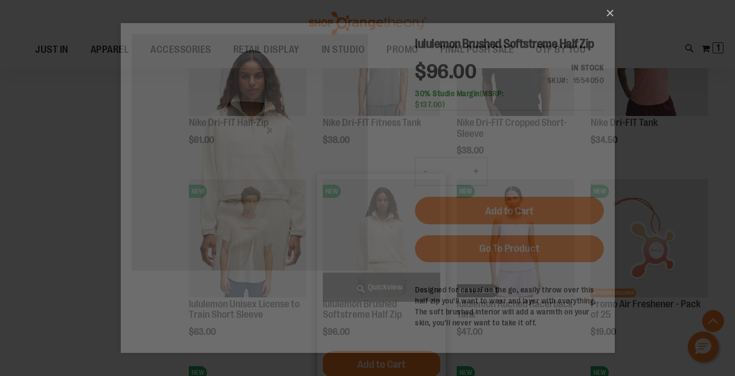
scroll to position [0, 0]
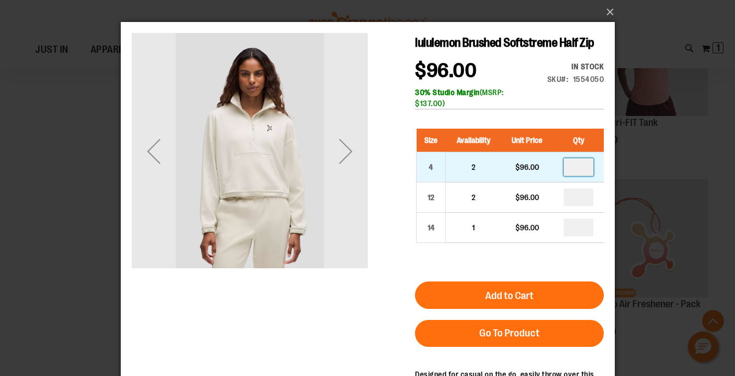
click at [581, 167] on input "number" at bounding box center [578, 167] width 30 height 18
type input "*"
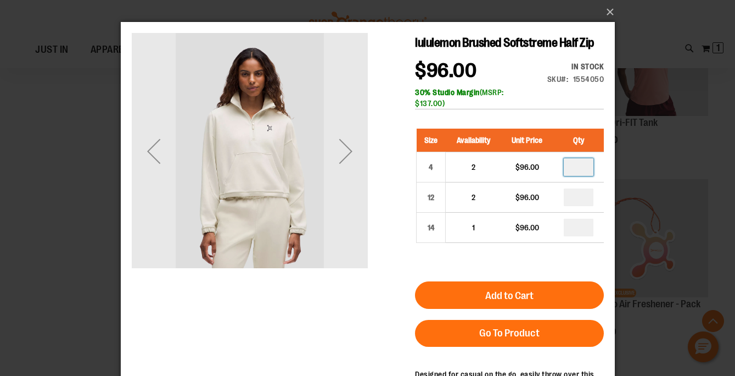
click at [559, 108] on div "30% Studio Margin (MSRP: $137.00)" at bounding box center [509, 98] width 189 height 22
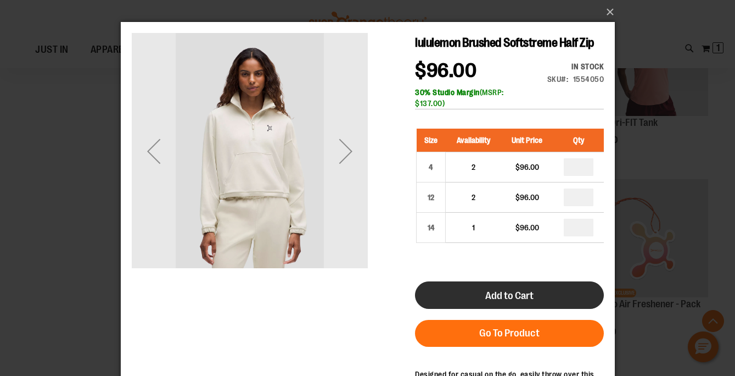
click at [545, 289] on button "Add to Cart" at bounding box center [509, 294] width 189 height 27
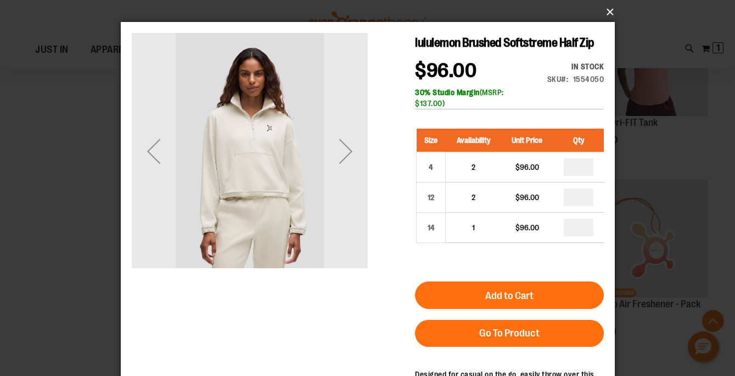
click at [607, 12] on button "×" at bounding box center [371, 12] width 494 height 24
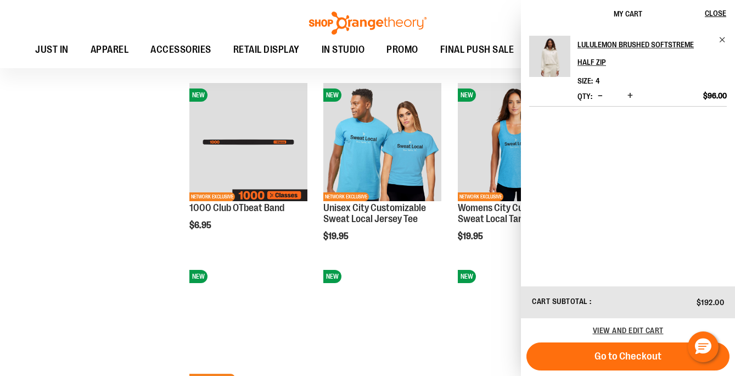
scroll to position [639, 0]
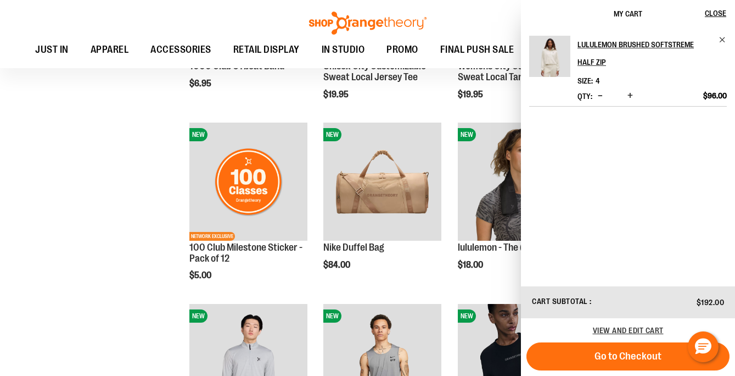
click at [601, 98] on span "Decrease product quantity" at bounding box center [600, 95] width 5 height 11
click at [723, 14] on span "Close" at bounding box center [715, 13] width 21 height 9
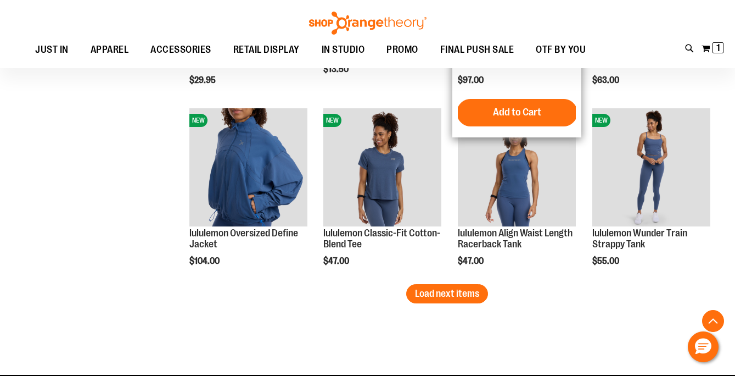
scroll to position [1560, 0]
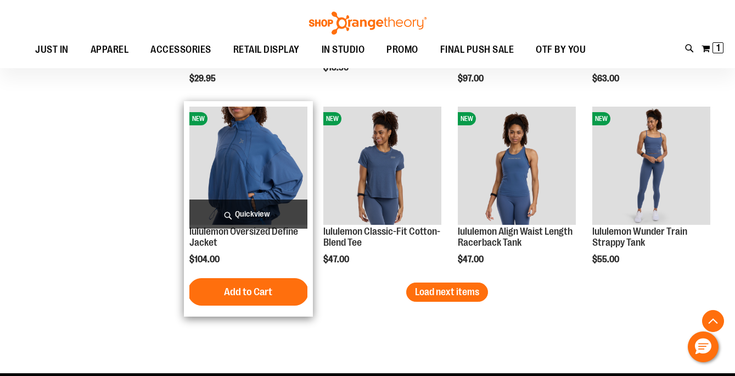
click at [267, 206] on span "Quickview" at bounding box center [248, 213] width 118 height 29
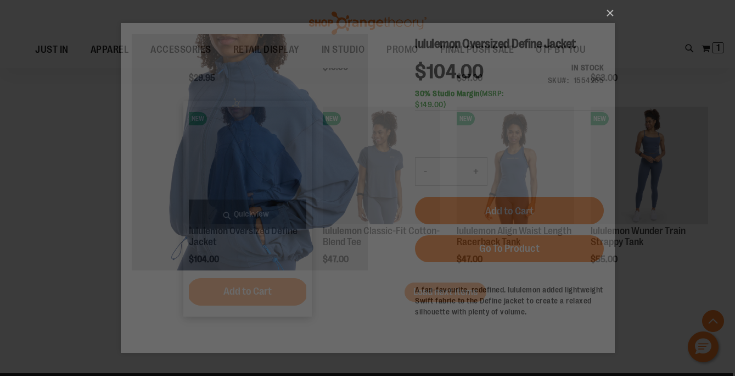
scroll to position [0, 0]
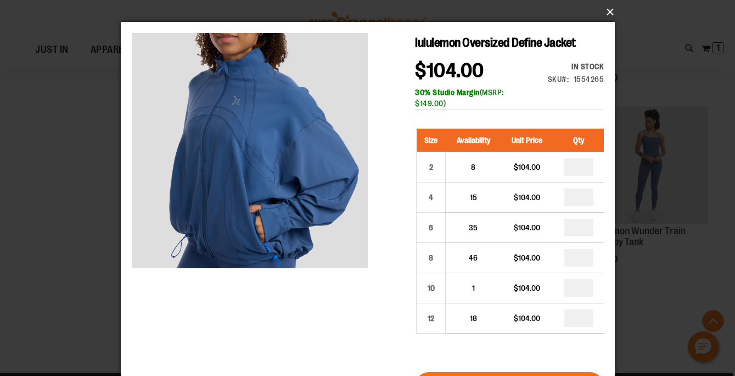
click at [609, 9] on button "×" at bounding box center [371, 12] width 494 height 24
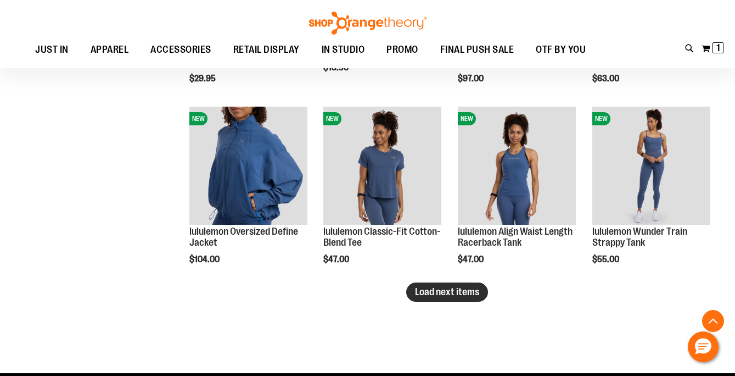
click at [434, 299] on button "Load next items" at bounding box center [447, 291] width 82 height 19
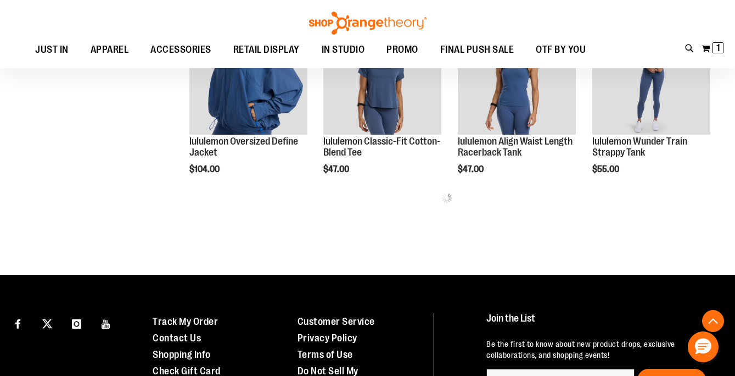
scroll to position [1650, 0]
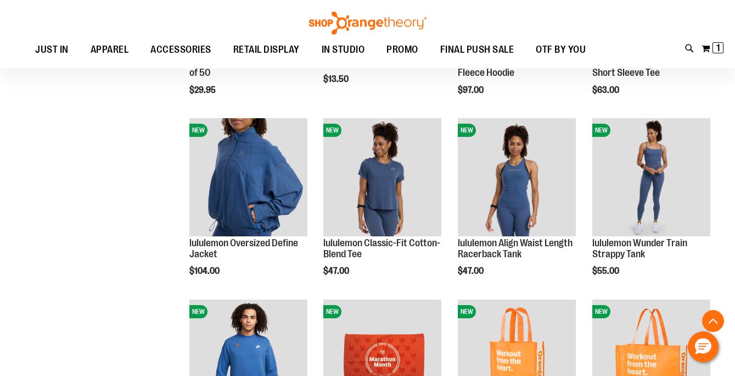
scroll to position [1547, 0]
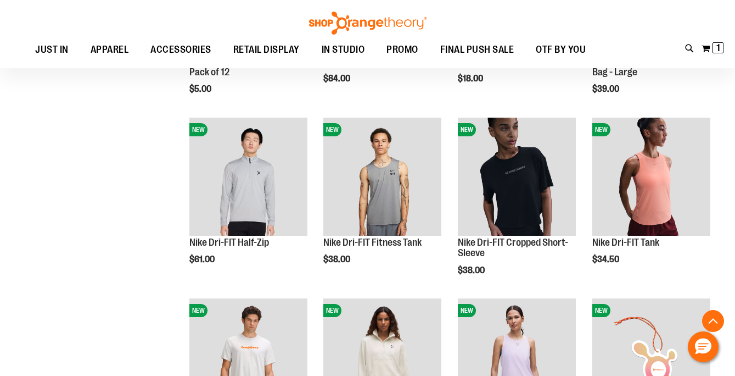
scroll to position [815, 0]
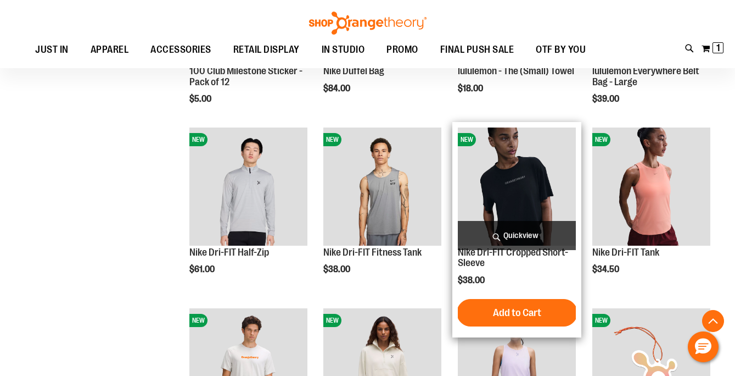
click at [546, 231] on span "Quickview" at bounding box center [517, 235] width 118 height 29
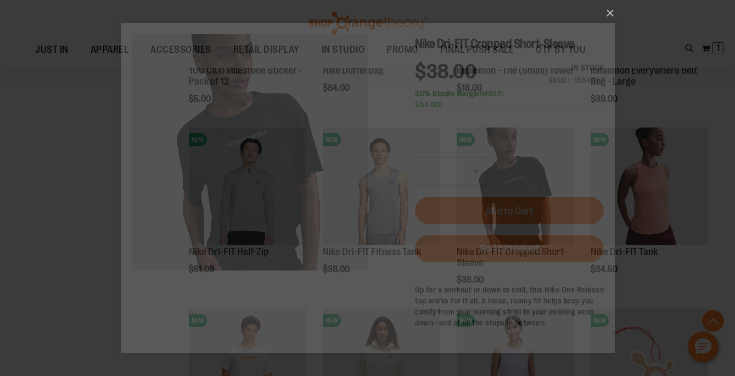
scroll to position [0, 0]
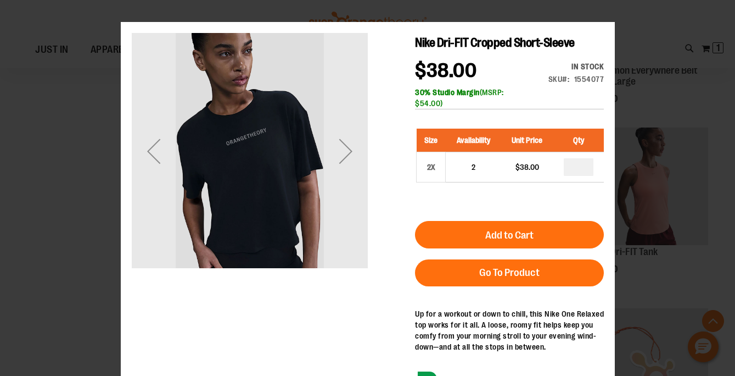
click at [612, 10] on div "×" at bounding box center [367, 188] width 735 height 376
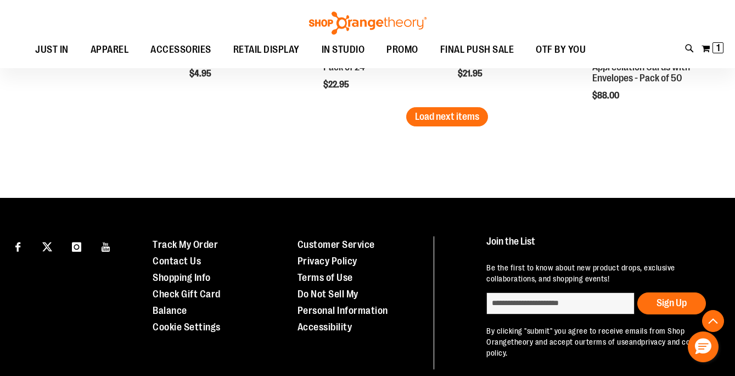
scroll to position [2256, 0]
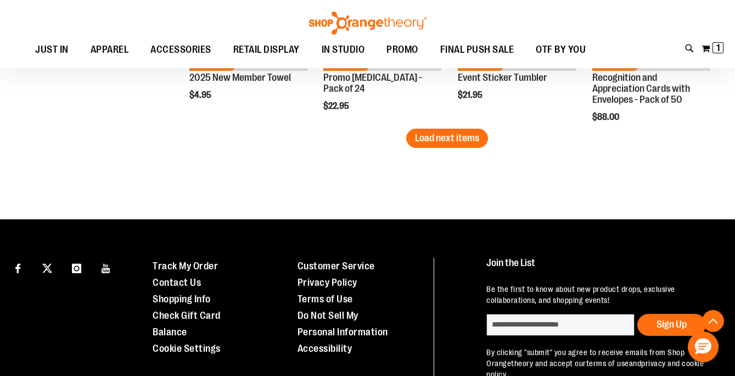
click at [456, 147] on button "Load next items" at bounding box center [447, 137] width 82 height 19
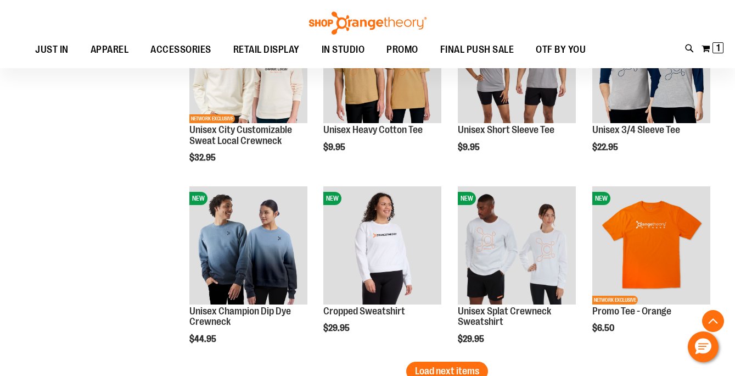
scroll to position [2659, 0]
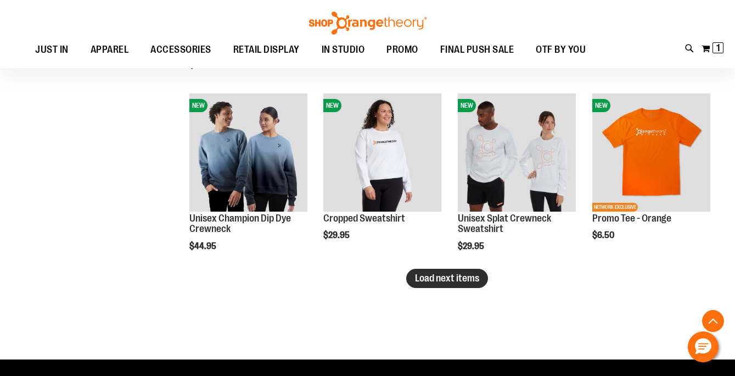
click at [464, 282] on span "Load next items" at bounding box center [447, 277] width 64 height 11
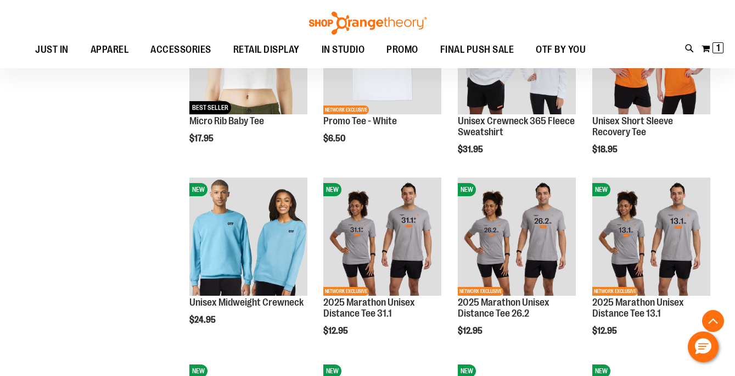
scroll to position [2967, 0]
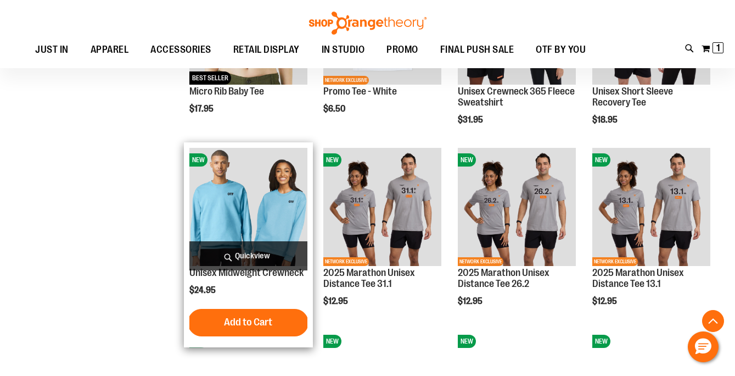
click at [246, 252] on span "Quickview" at bounding box center [248, 255] width 118 height 29
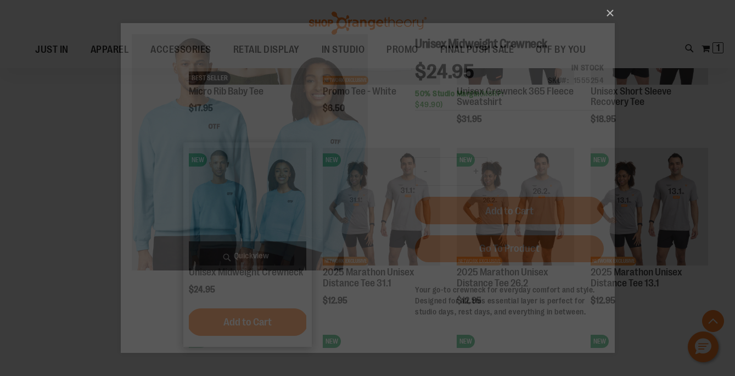
scroll to position [0, 0]
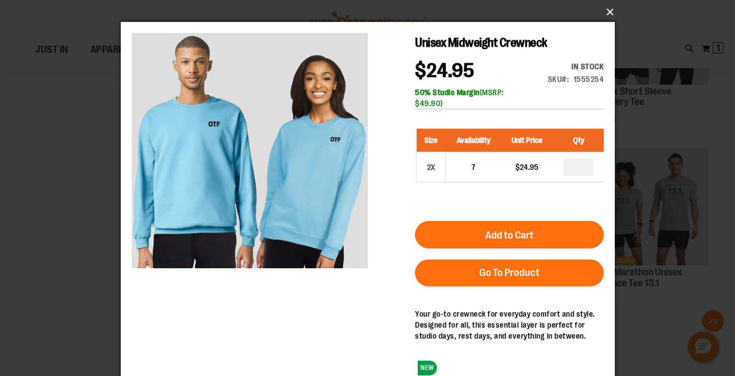
click at [607, 16] on button "×" at bounding box center [371, 12] width 494 height 24
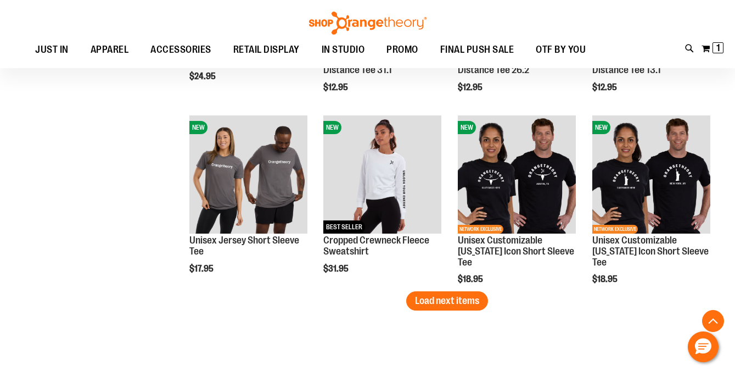
scroll to position [3179, 0]
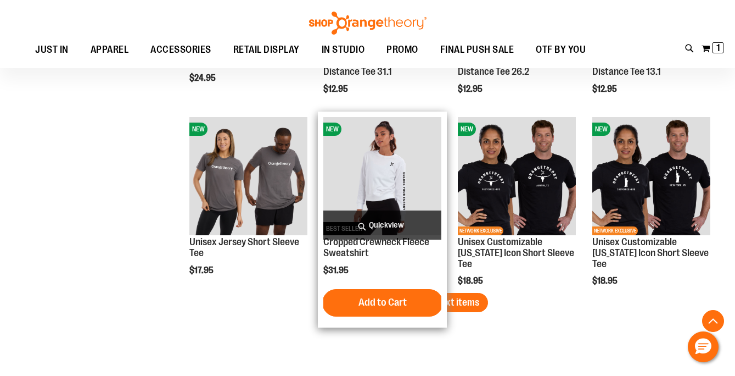
click at [444, 295] on div "NEW BEST SELLER Cropped Crewneck Fleece Sweatshirt $31.95 Quickview Add to Cart…" at bounding box center [382, 219] width 129 height 216
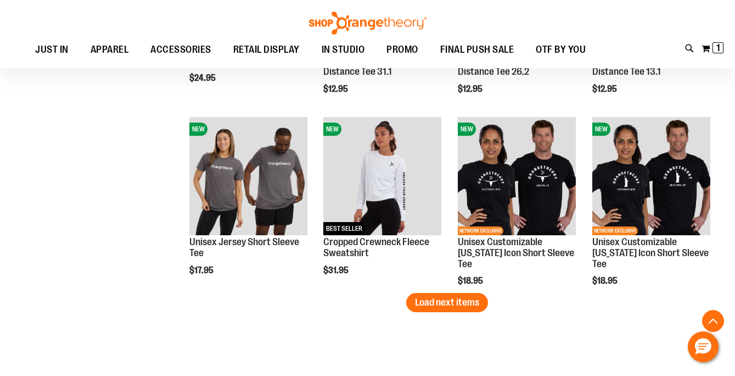
click at [471, 304] on span "Load next items" at bounding box center [447, 301] width 64 height 11
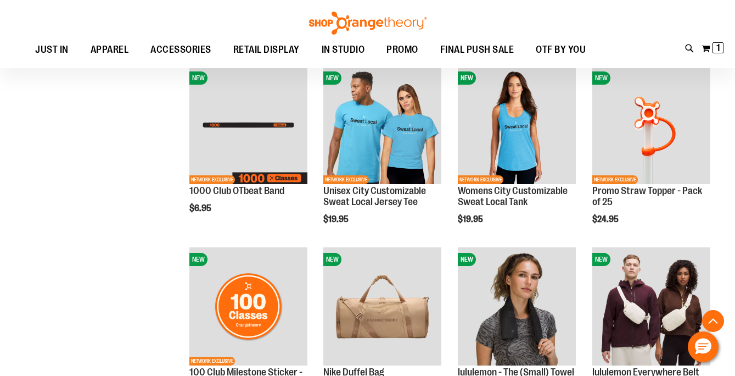
scroll to position [43, 0]
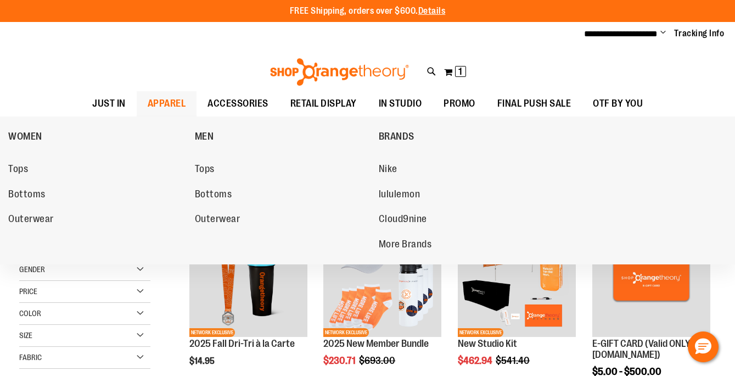
click at [169, 100] on span "APPAREL" at bounding box center [167, 103] width 38 height 25
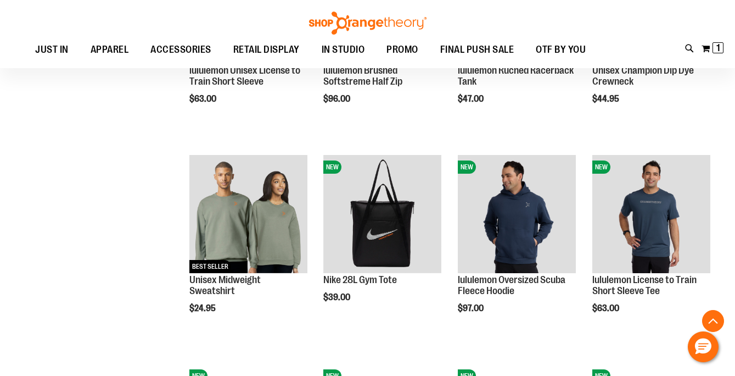
scroll to position [643, 0]
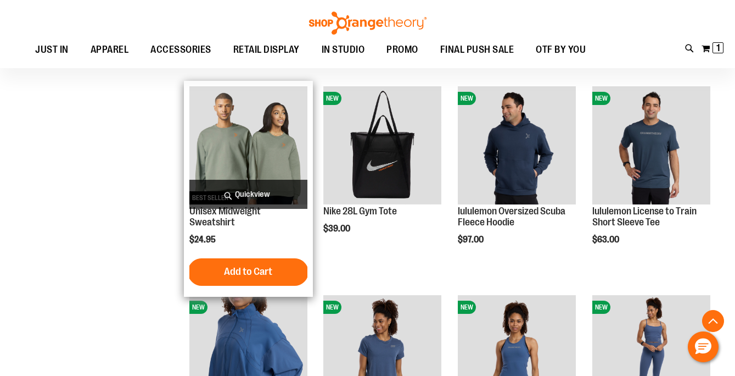
type input "**********"
click at [260, 191] on span "Quickview" at bounding box center [248, 194] width 118 height 29
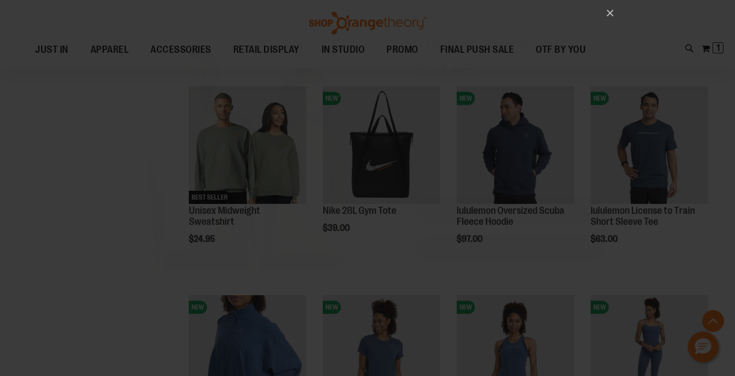
scroll to position [0, 0]
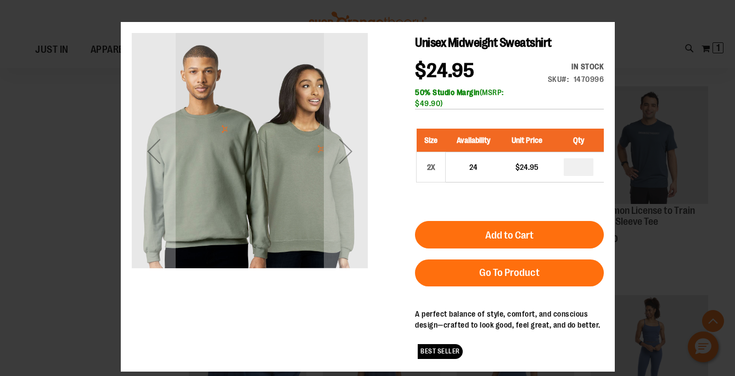
click at [607, 16] on div "×" at bounding box center [367, 188] width 735 height 376
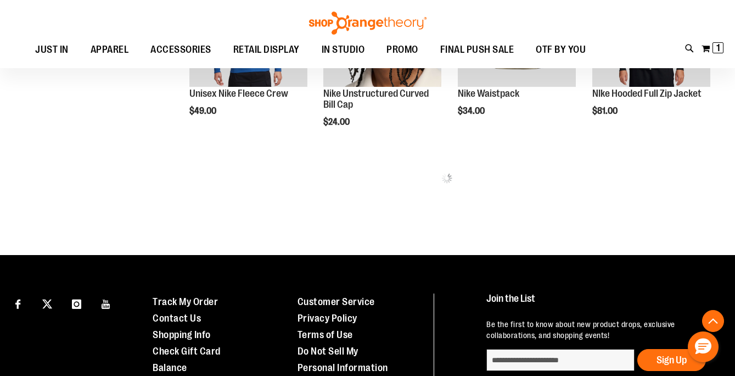
scroll to position [1178, 0]
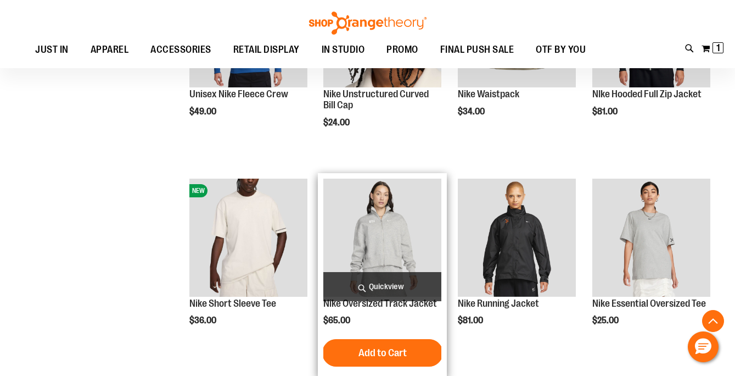
click at [360, 282] on span "Quickview" at bounding box center [382, 286] width 118 height 29
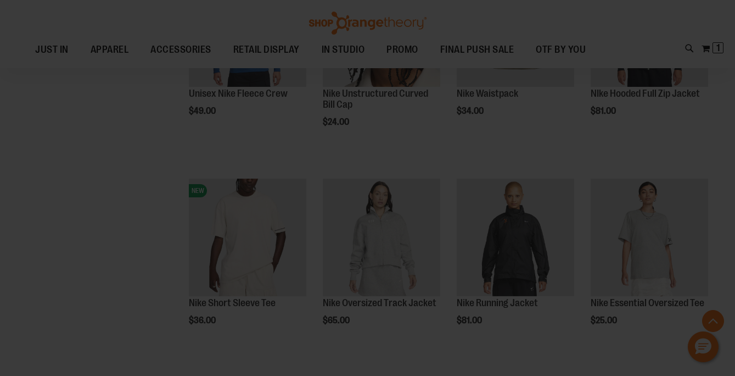
scroll to position [0, 0]
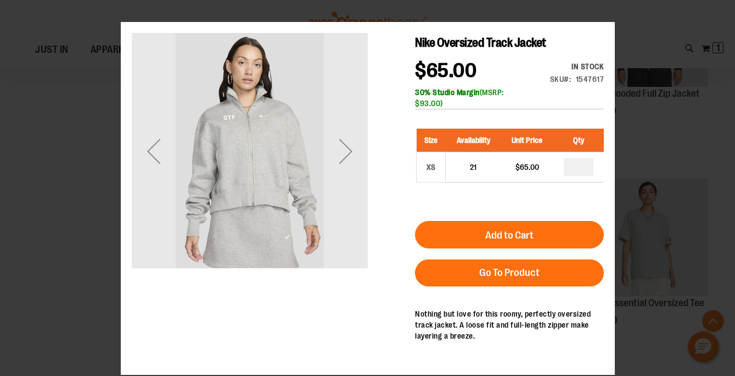
click at [611, 13] on div "×" at bounding box center [367, 188] width 735 height 376
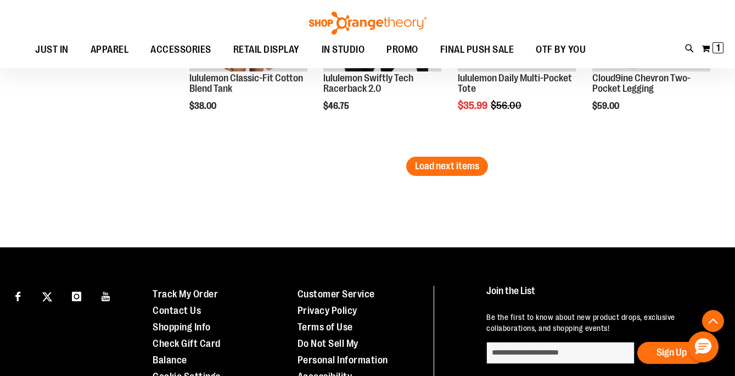
scroll to position [1828, 0]
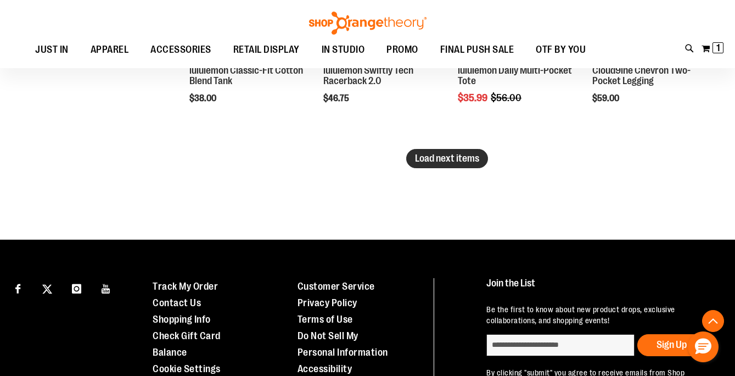
click at [460, 162] on span "Load next items" at bounding box center [447, 158] width 64 height 11
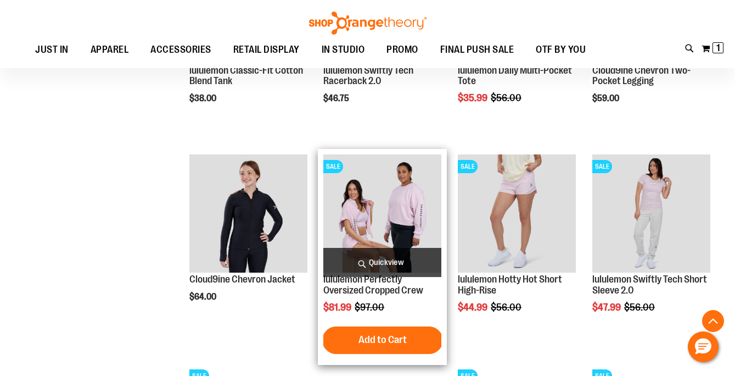
click at [396, 260] on span "Quickview" at bounding box center [382, 262] width 118 height 29
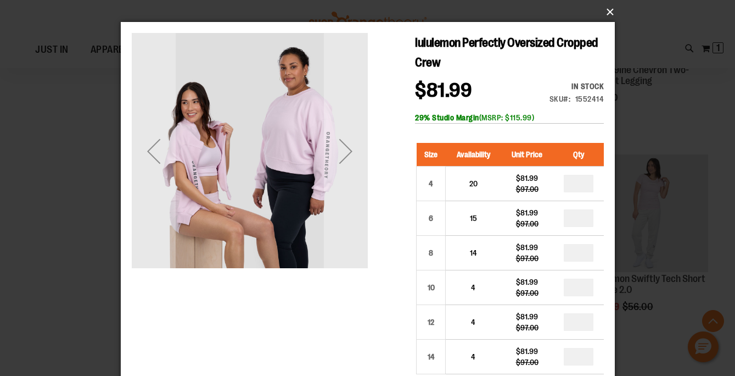
click at [609, 12] on button "×" at bounding box center [371, 12] width 494 height 24
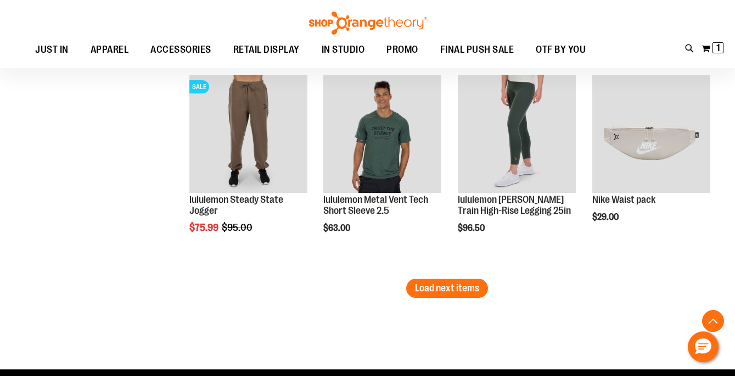
scroll to position [2327, 0]
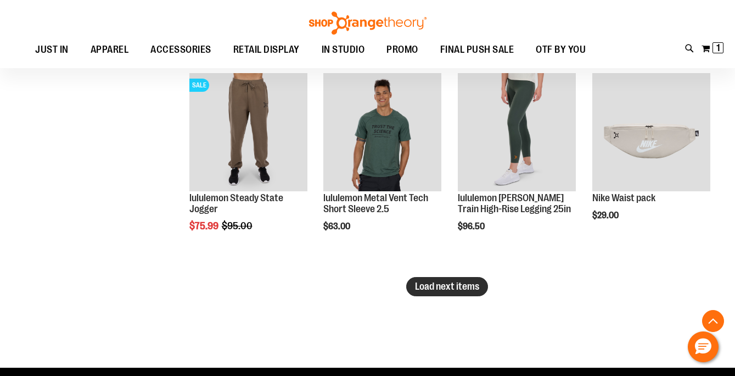
click at [440, 284] on span "Load next items" at bounding box center [447, 286] width 64 height 11
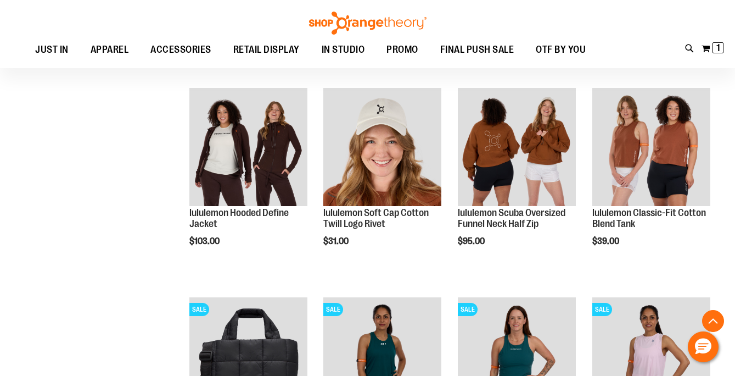
scroll to position [2734, 0]
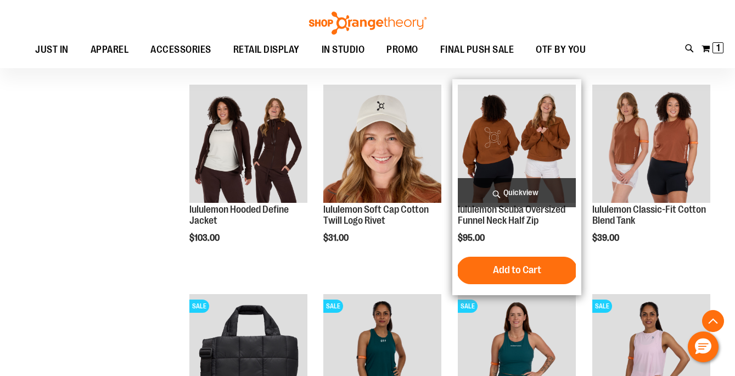
click at [494, 189] on span "Quickview" at bounding box center [517, 192] width 118 height 29
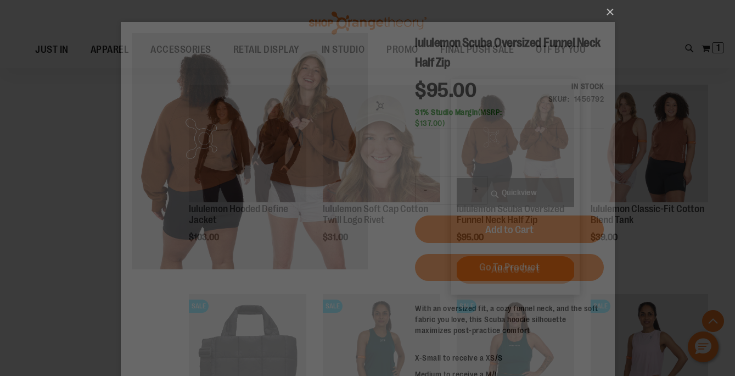
scroll to position [0, 0]
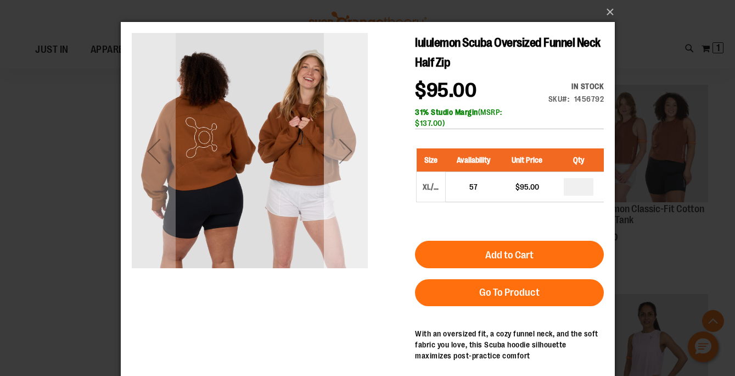
click at [338, 145] on div "Next" at bounding box center [345, 151] width 44 height 44
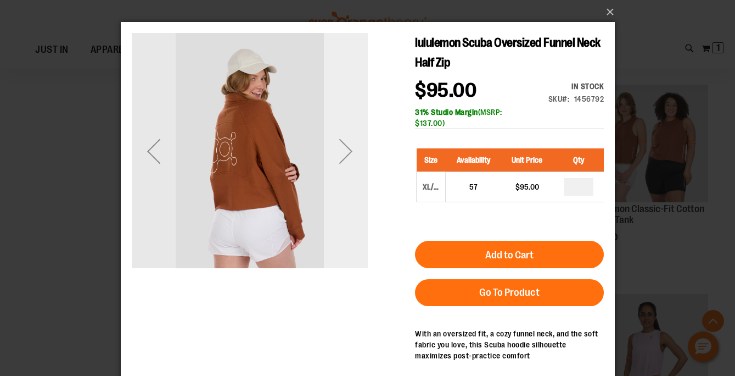
click at [338, 145] on div "Next" at bounding box center [345, 151] width 44 height 44
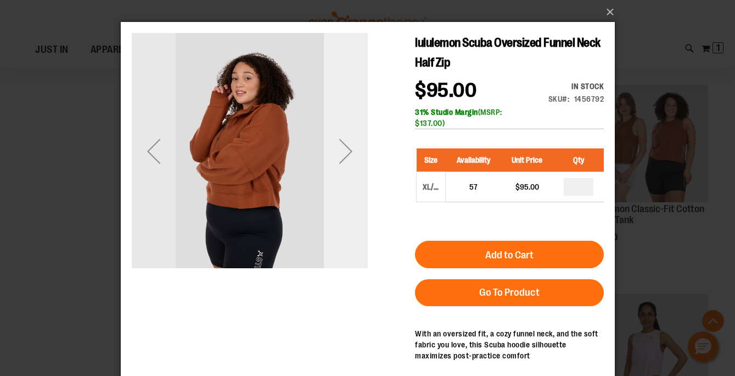
click at [338, 145] on div "Next" at bounding box center [345, 151] width 44 height 44
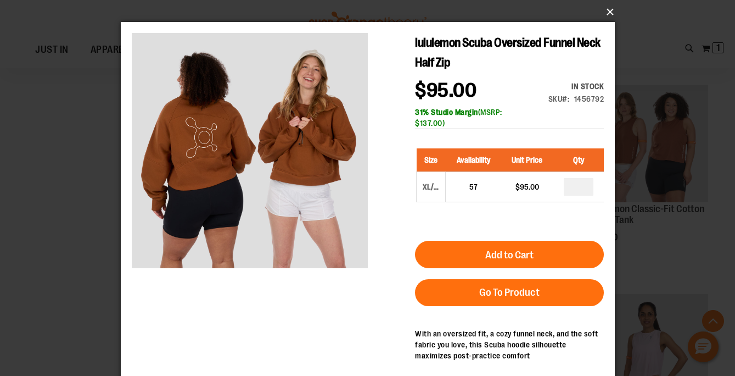
click at [608, 12] on button "×" at bounding box center [371, 12] width 494 height 24
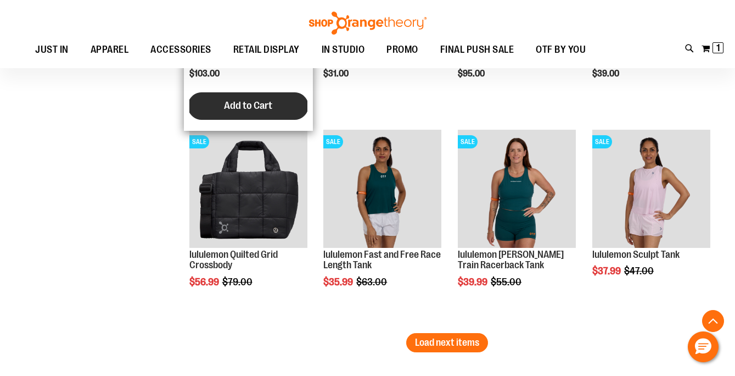
scroll to position [3000, 0]
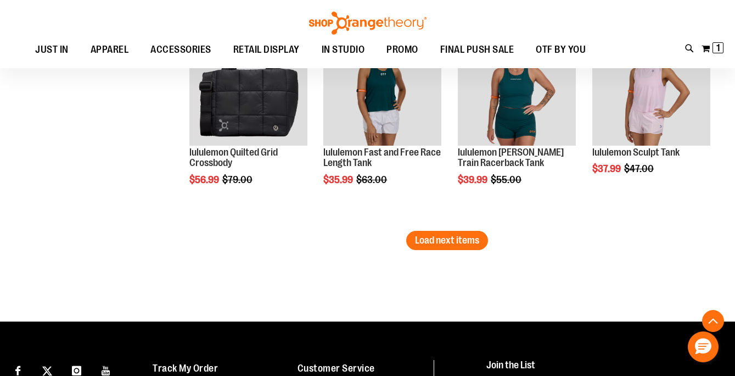
click at [463, 244] on span "Load next items" at bounding box center [447, 239] width 64 height 11
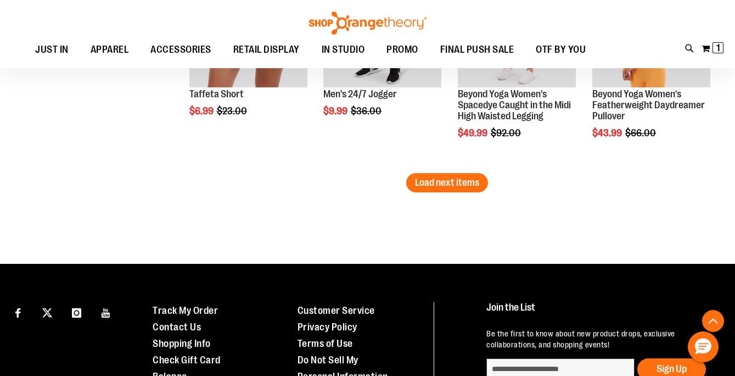
scroll to position [3699, 0]
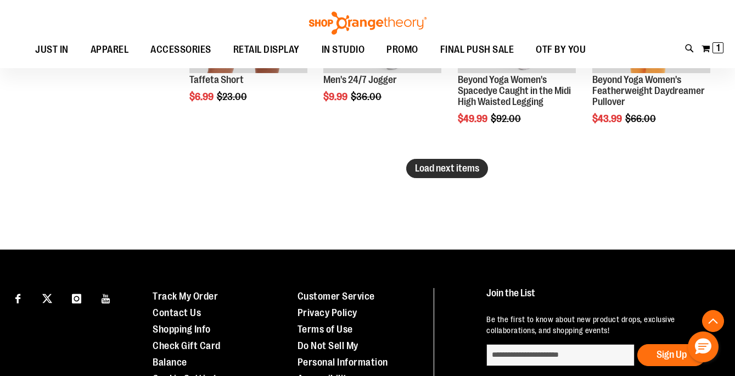
click at [441, 165] on span "Load next items" at bounding box center [447, 168] width 64 height 11
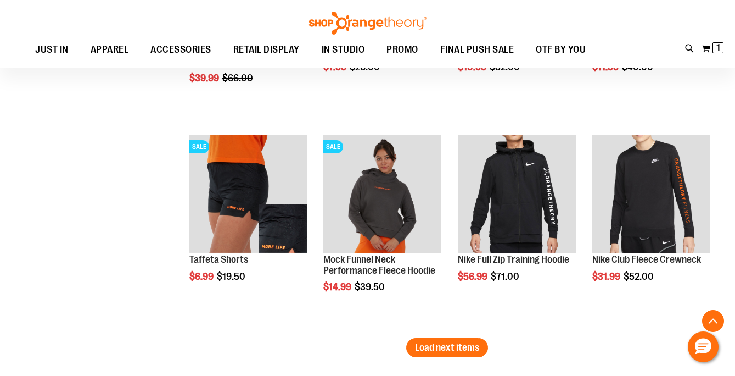
scroll to position [4148, 0]
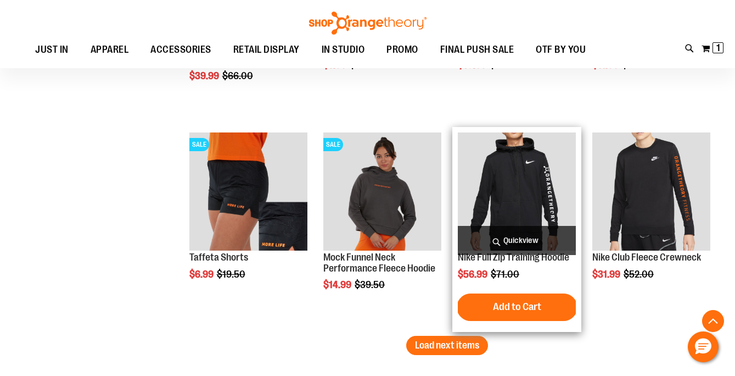
click at [512, 232] on span "Quickview" at bounding box center [517, 240] width 118 height 29
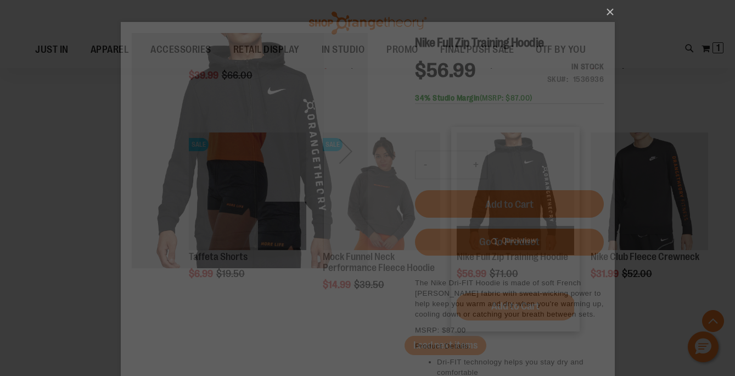
scroll to position [0, 0]
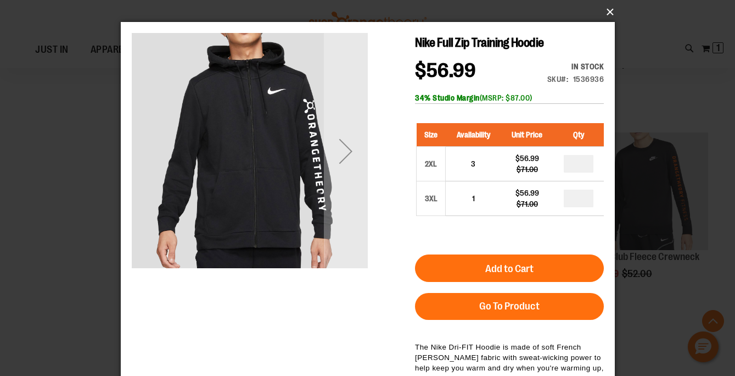
click at [608, 18] on button "×" at bounding box center [371, 12] width 494 height 24
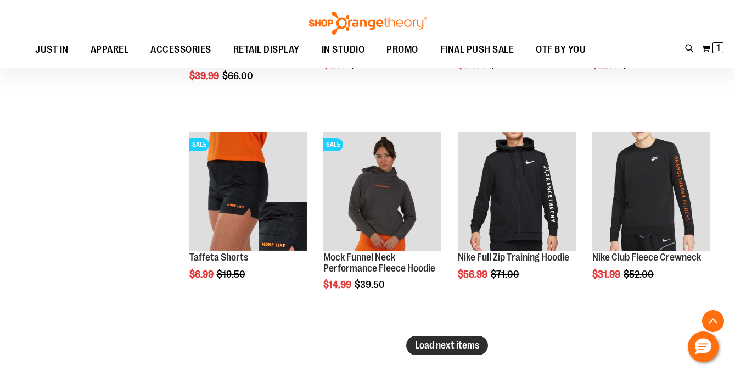
click at [466, 351] on button "Load next items" at bounding box center [447, 344] width 82 height 19
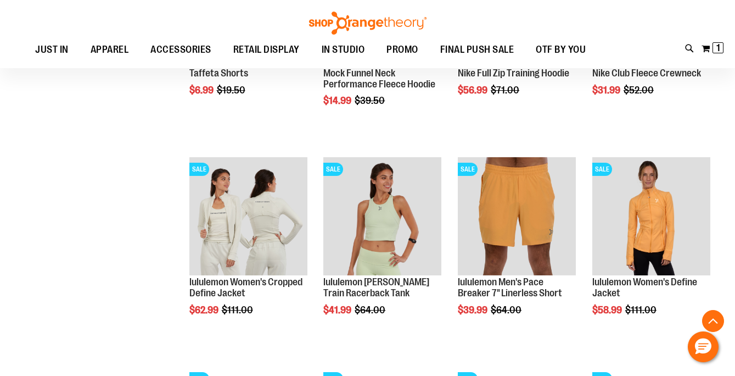
scroll to position [4334, 0]
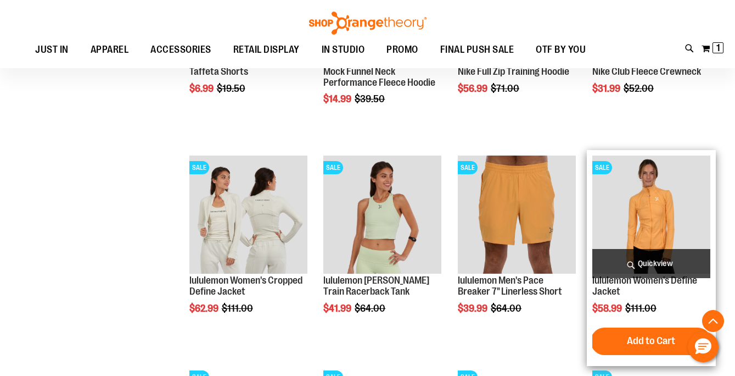
click at [665, 260] on span "Quickview" at bounding box center [651, 263] width 118 height 29
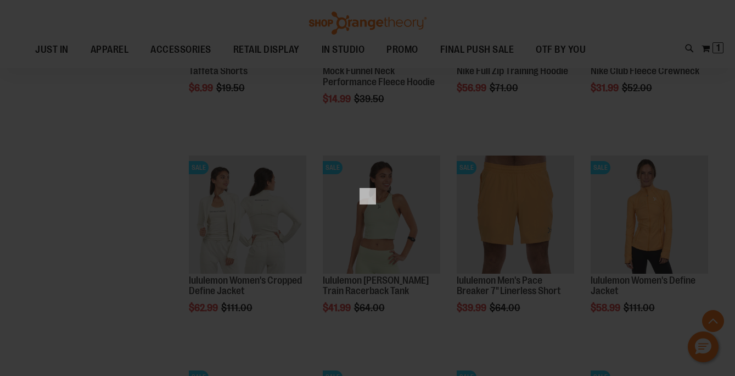
scroll to position [0, 0]
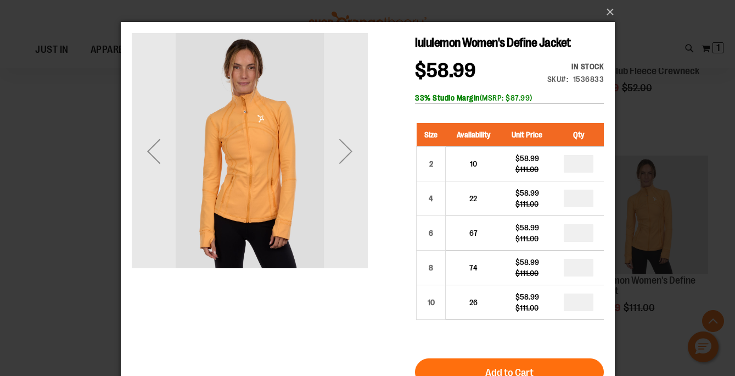
click at [369, 160] on div "lululemon Women's Define Jacket $58.99 Regular Price $111.00 In stock Only %1 l…" at bounding box center [367, 115] width 472 height 165
click at [342, 159] on div "Next" at bounding box center [345, 151] width 44 height 44
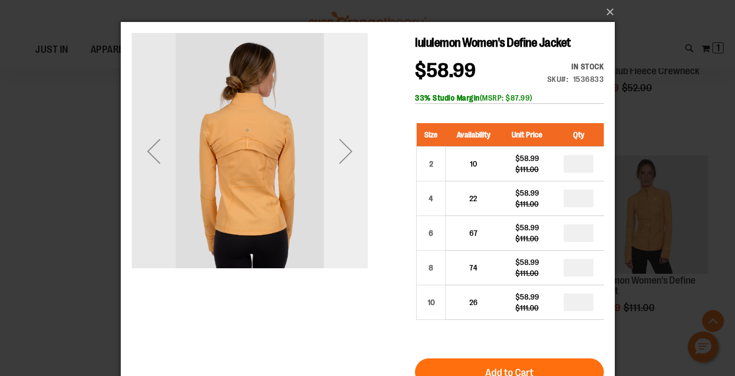
click at [342, 159] on div "Next" at bounding box center [345, 151] width 44 height 44
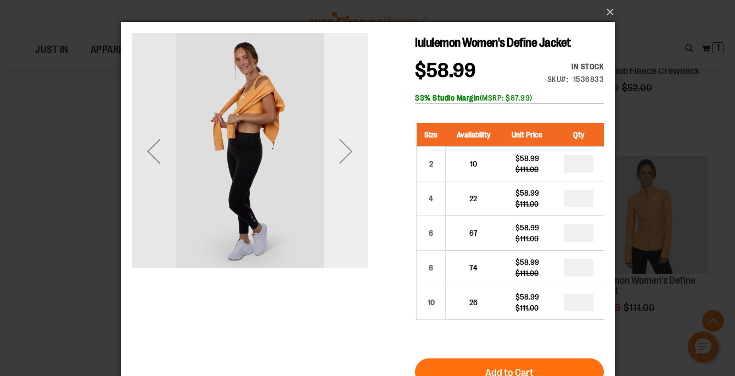
click at [342, 159] on div "Next" at bounding box center [345, 151] width 44 height 44
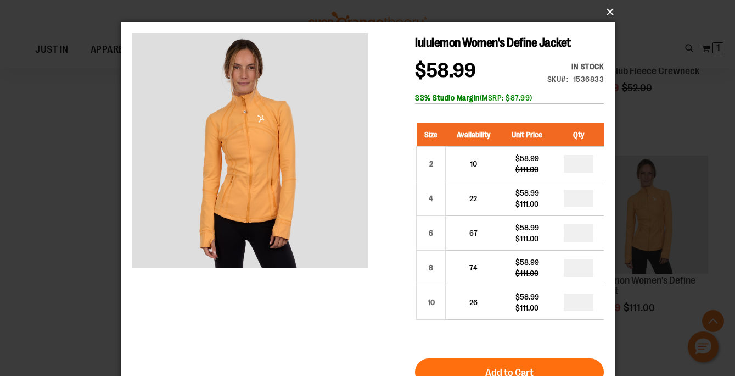
click at [604, 14] on button "×" at bounding box center [371, 12] width 494 height 24
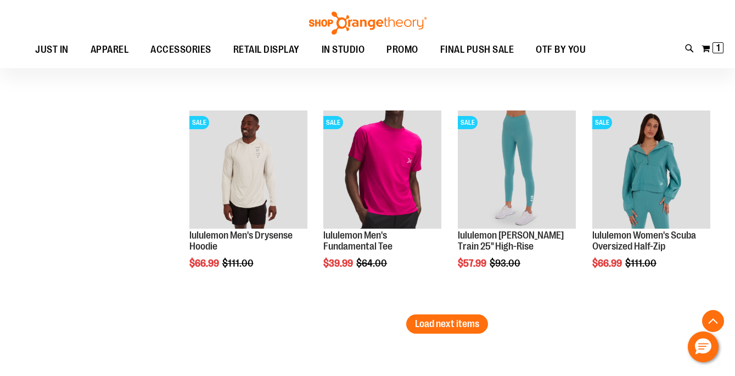
scroll to position [4798, 0]
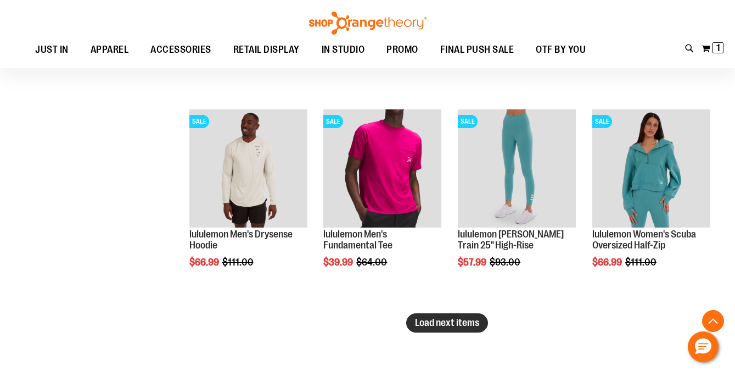
click at [438, 322] on span "Load next items" at bounding box center [447, 322] width 64 height 11
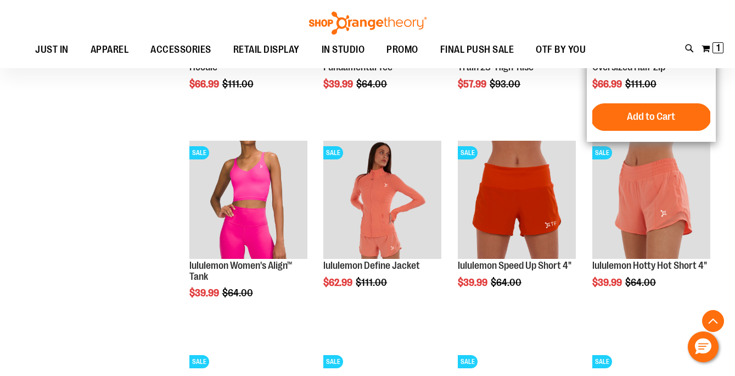
scroll to position [5006, 0]
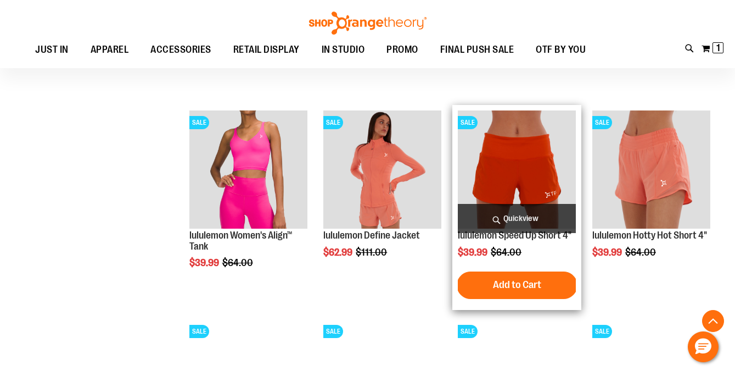
click at [561, 216] on span "Quickview" at bounding box center [517, 218] width 118 height 29
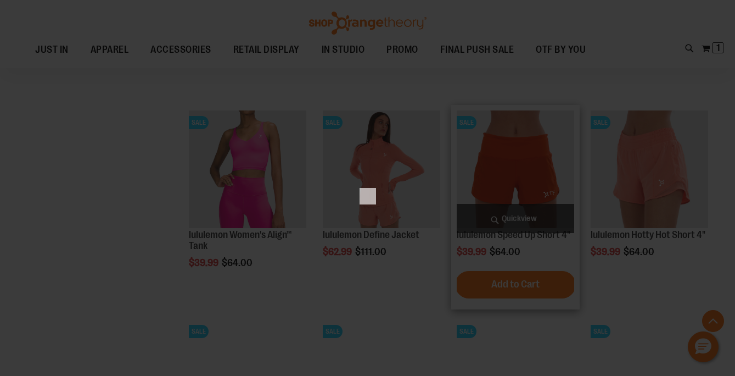
scroll to position [0, 0]
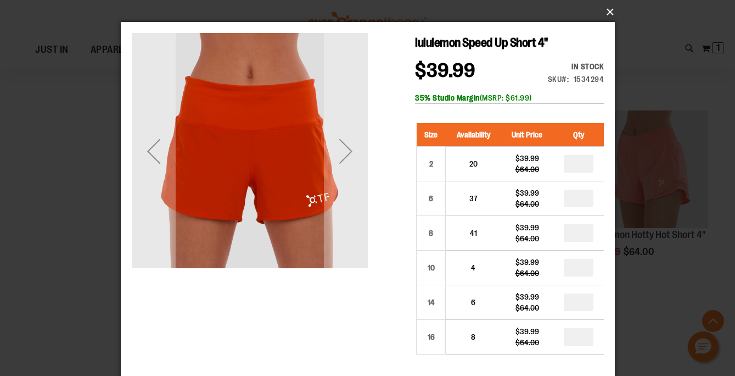
click at [610, 11] on button "×" at bounding box center [371, 12] width 494 height 24
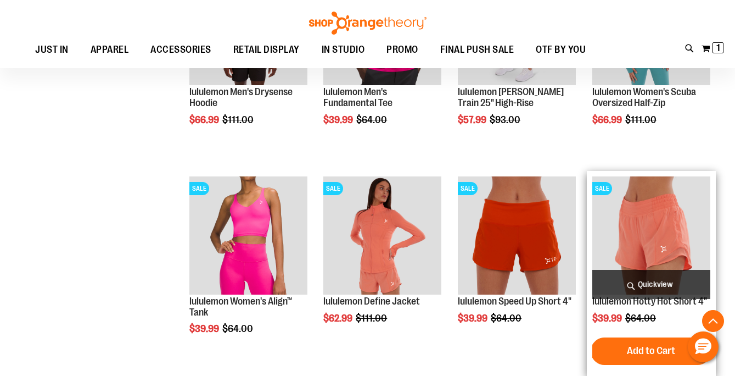
scroll to position [4726, 0]
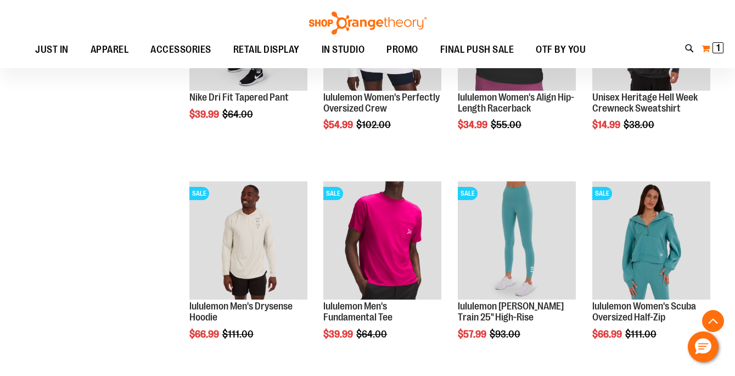
click at [714, 49] on span "1 1 items" at bounding box center [718, 47] width 11 height 11
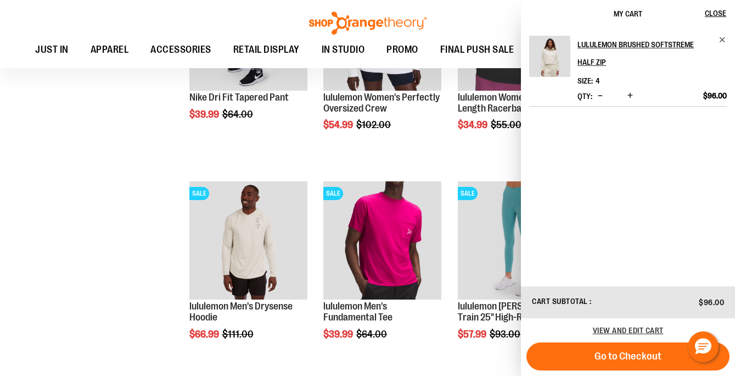
click at [557, 49] on img "Product" at bounding box center [549, 56] width 41 height 41
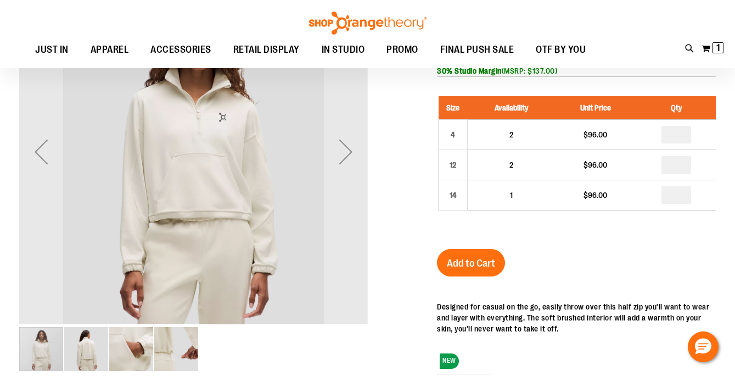
scroll to position [26, 0]
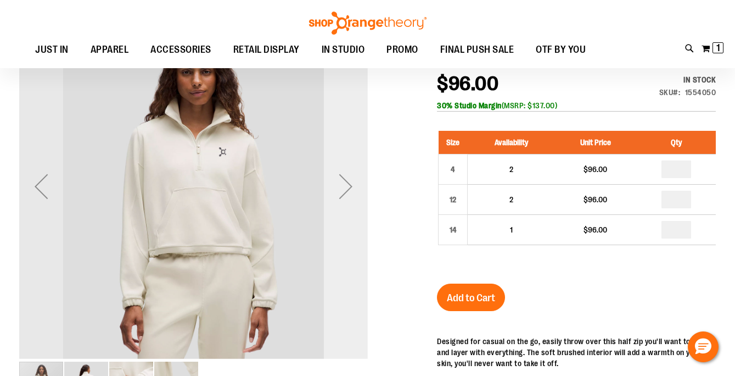
type input "**********"
click at [341, 178] on div "Next" at bounding box center [346, 186] width 44 height 44
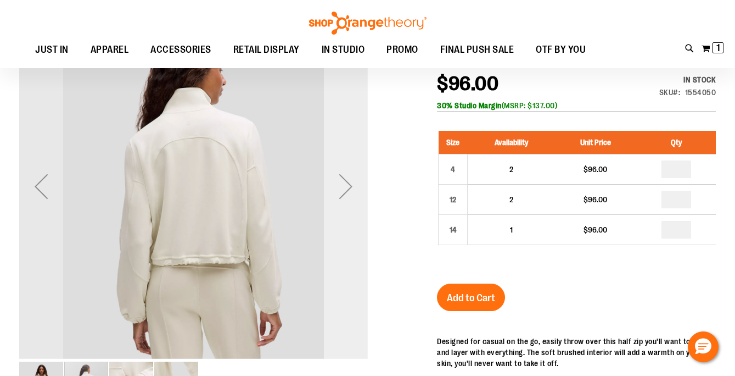
click at [341, 178] on div "Next" at bounding box center [346, 186] width 44 height 44
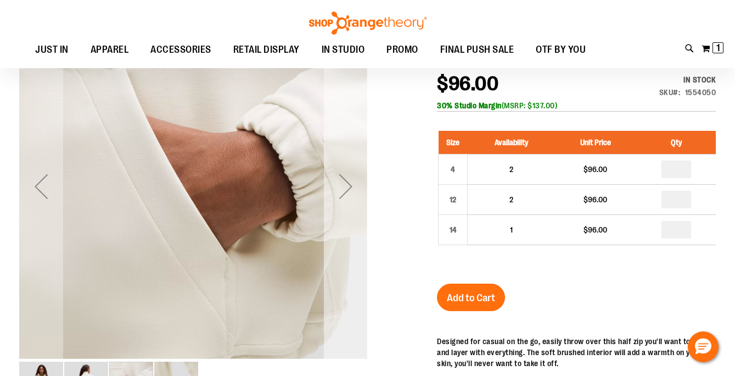
click at [341, 178] on div "Next" at bounding box center [346, 186] width 44 height 44
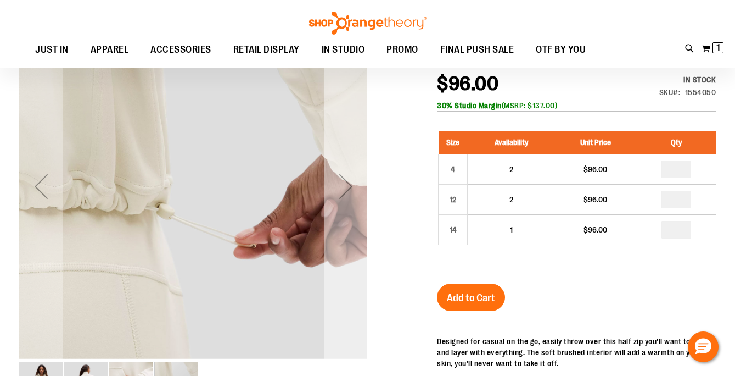
click at [341, 178] on div "Next" at bounding box center [346, 186] width 44 height 44
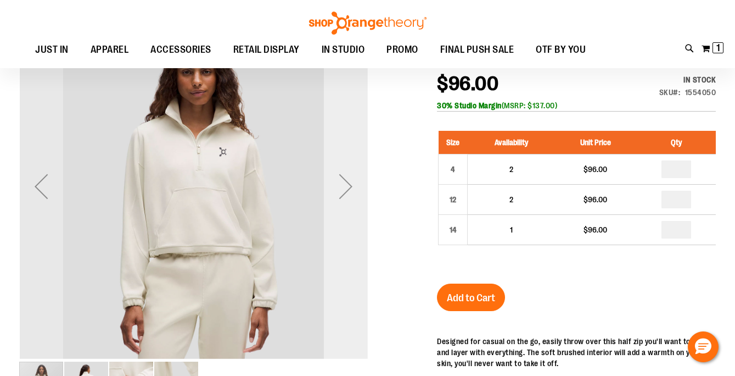
click at [341, 178] on div "Next" at bounding box center [346, 186] width 44 height 44
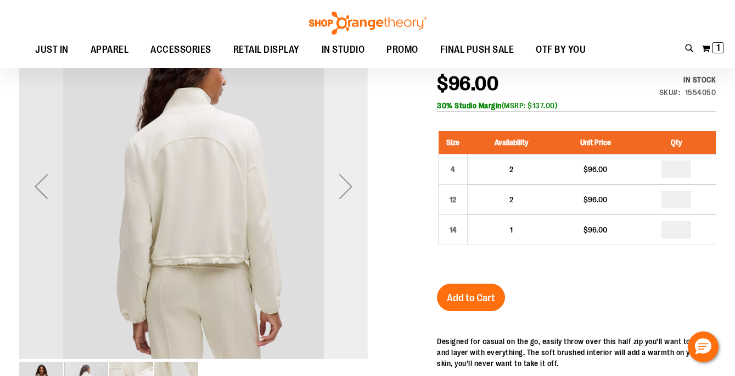
click at [341, 178] on div "Next" at bounding box center [346, 186] width 44 height 44
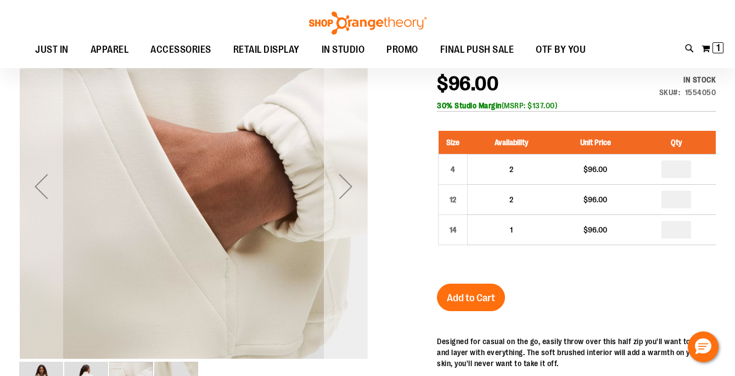
click at [341, 178] on div "Next" at bounding box center [346, 186] width 44 height 44
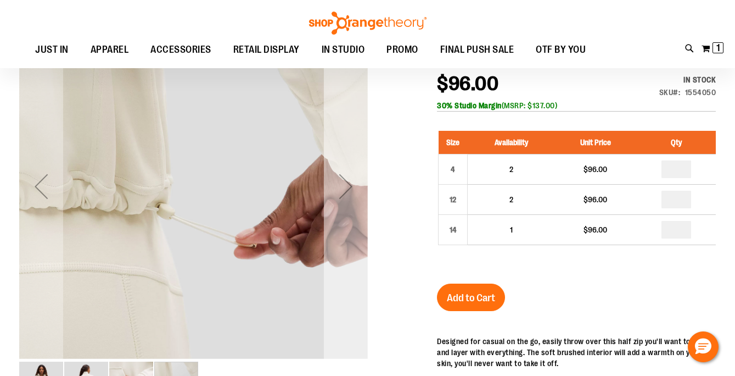
click at [341, 178] on div "Next" at bounding box center [346, 186] width 44 height 44
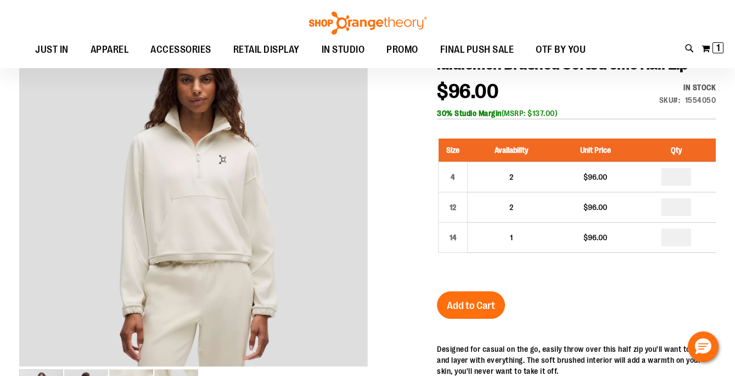
scroll to position [15, 0]
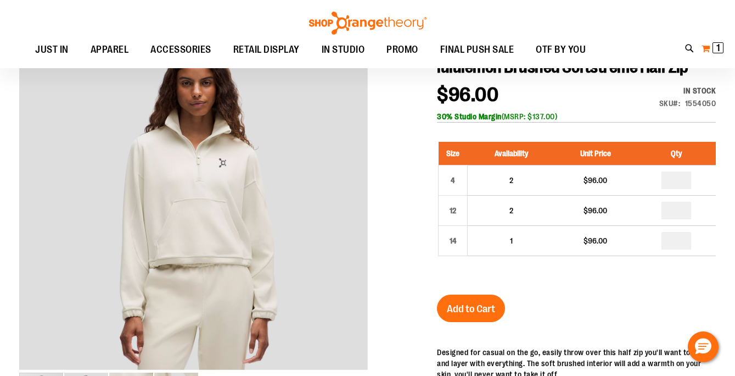
click at [722, 43] on span "1 1 items" at bounding box center [718, 47] width 11 height 11
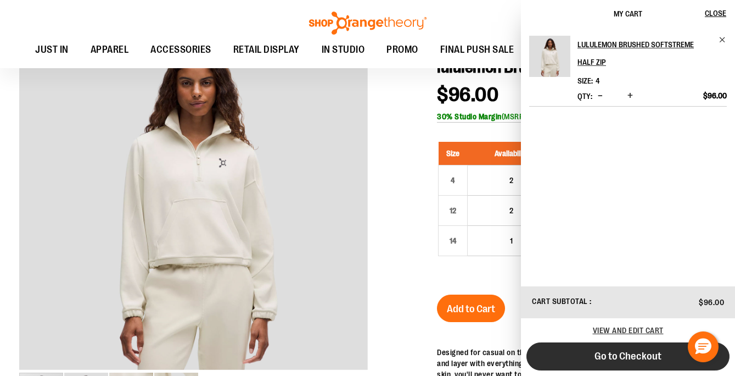
click at [619, 355] on span "Go to Checkout" at bounding box center [628, 356] width 67 height 12
